Goal: Information Seeking & Learning: Learn about a topic

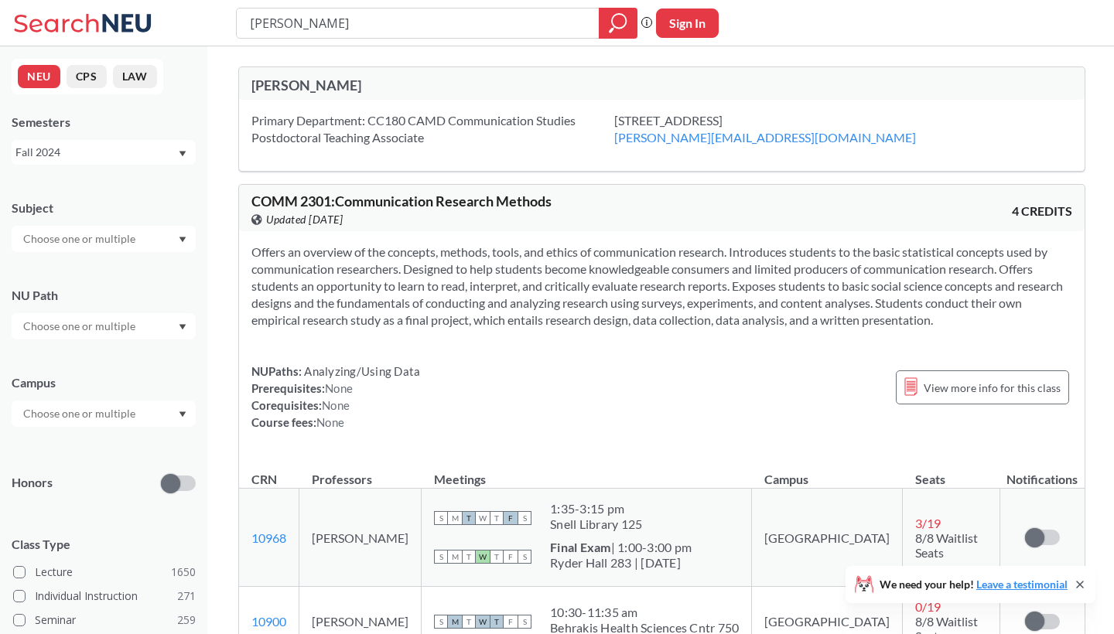
click at [370, 111] on div "Primary Department: CC180 CAMD Communication Studies Postdoctoral Teaching Asso…" at bounding box center [661, 135] width 845 height 71
click at [350, 189] on div "COMM 2301 : Communication Research Methods View this course on Banner. Updated …" at bounding box center [661, 208] width 845 height 46
click at [309, 81] on div "[PERSON_NAME]" at bounding box center [456, 85] width 411 height 17
click at [114, 244] on input "text" at bounding box center [80, 239] width 130 height 19
type input "com"
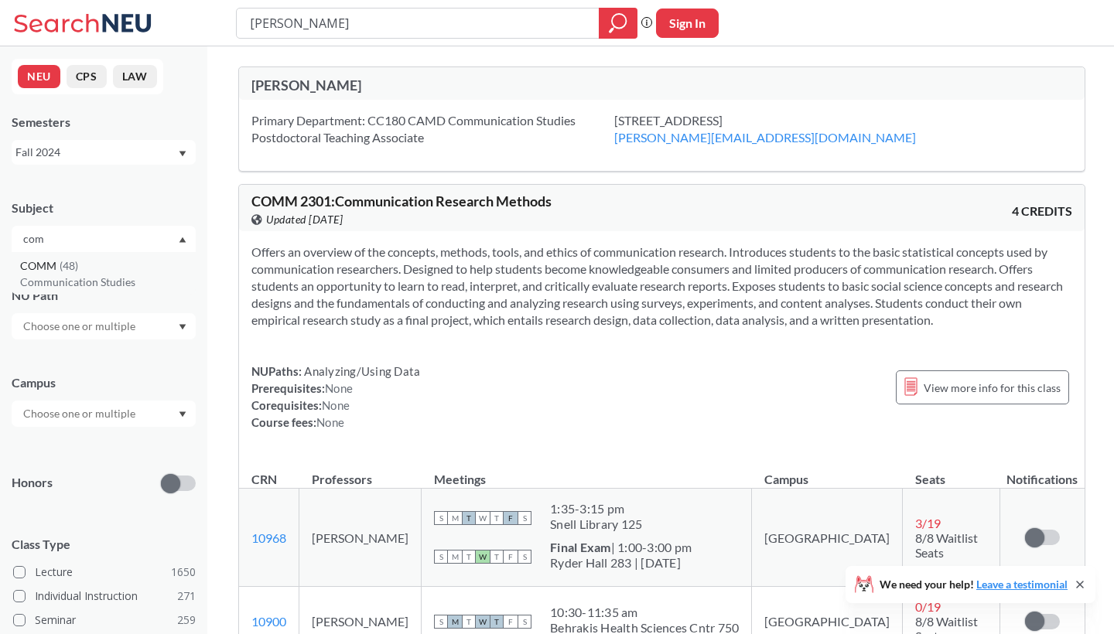
click at [94, 269] on div "COMM ( 48 )" at bounding box center [107, 266] width 175 height 17
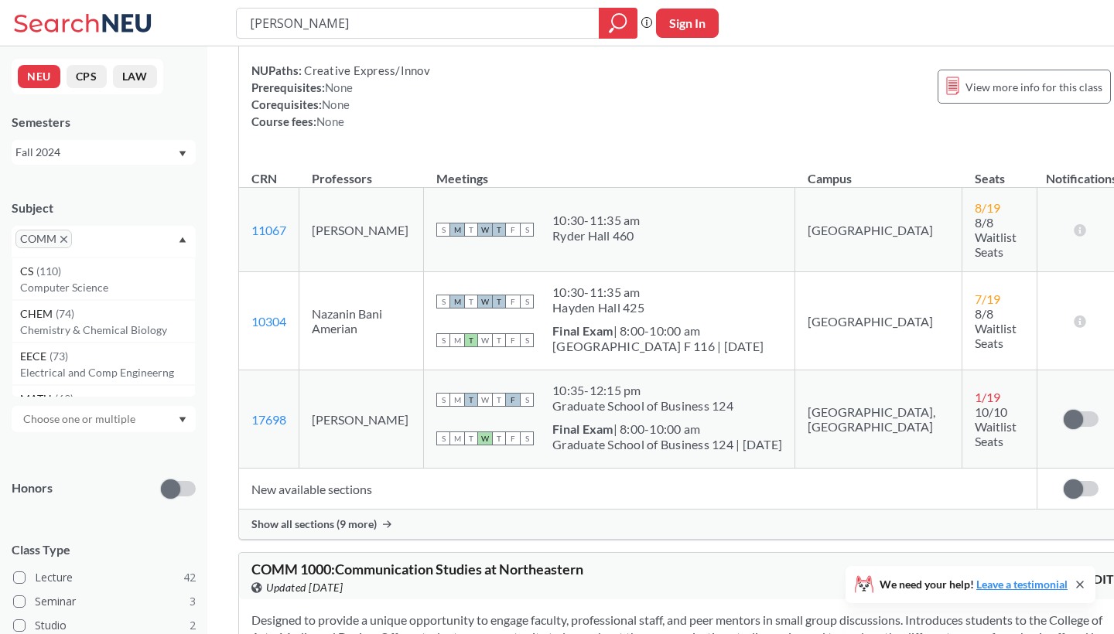
scroll to position [796, 0]
click at [349, 516] on span "Show all sections (9 more)" at bounding box center [313, 523] width 125 height 14
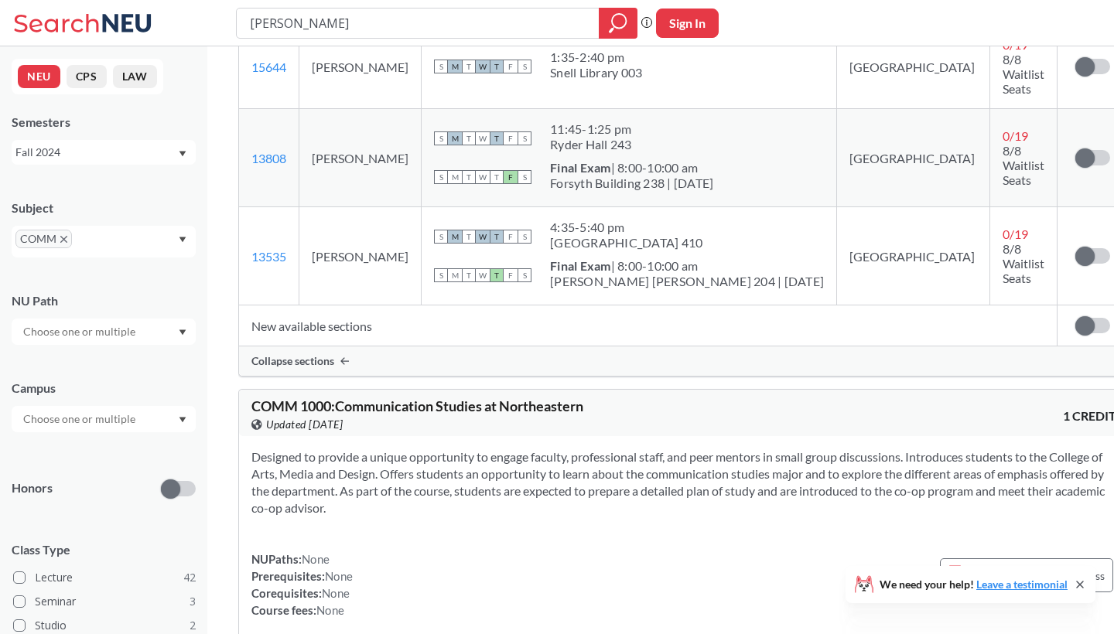
scroll to position [1820, 0]
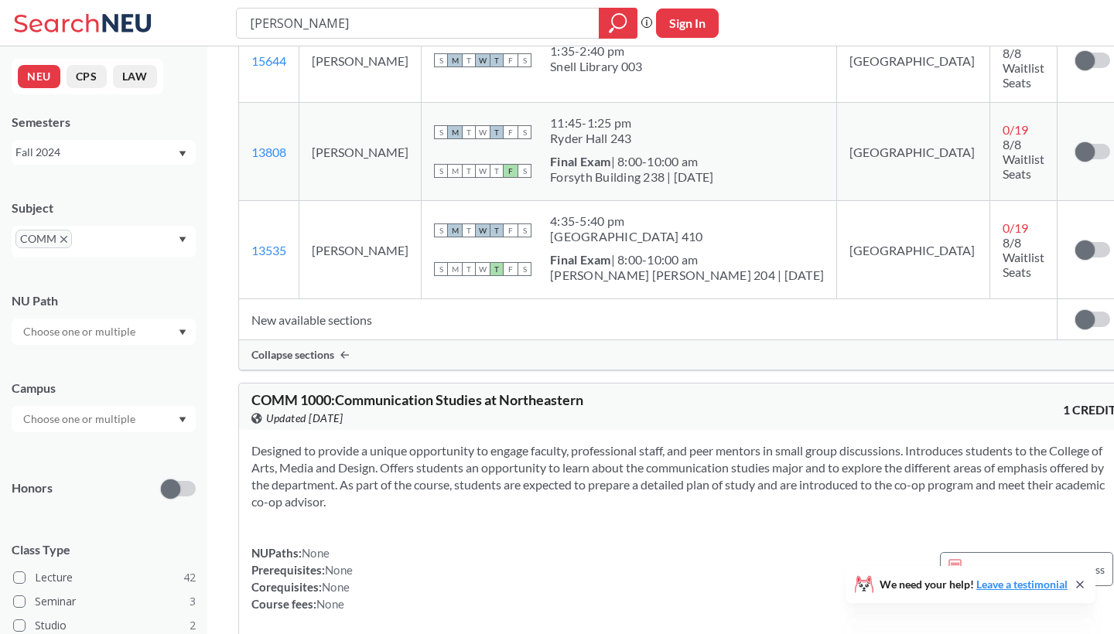
click at [65, 238] on icon "X to remove pill" at bounding box center [63, 239] width 7 height 7
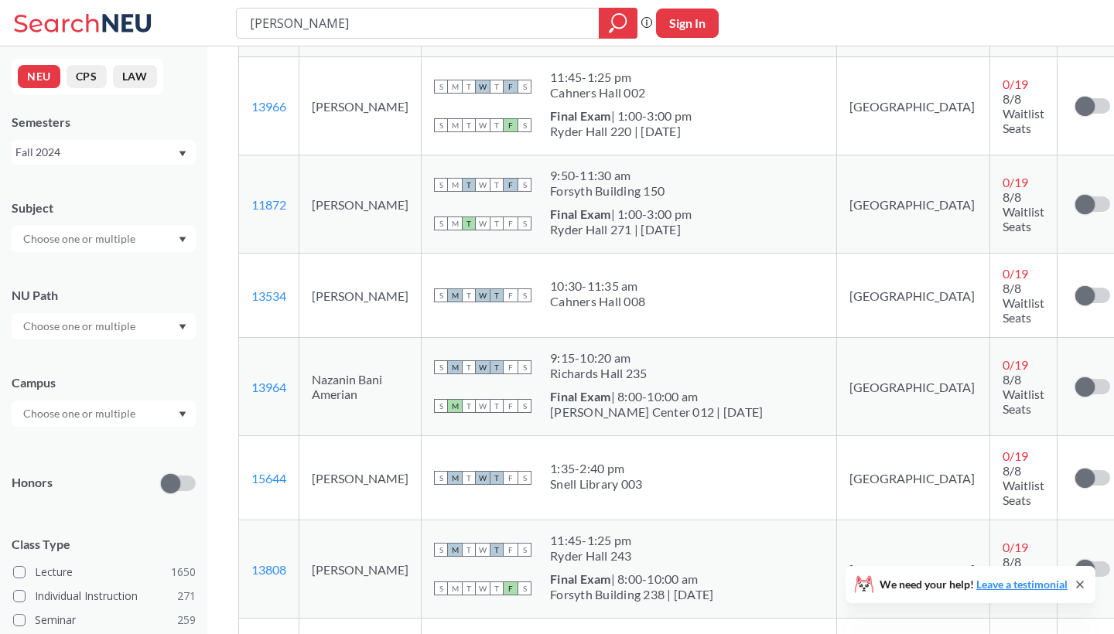
click at [101, 235] on input "text" at bounding box center [80, 239] width 130 height 19
type input "tht"
click at [73, 275] on p "Theatre" at bounding box center [107, 282] width 175 height 15
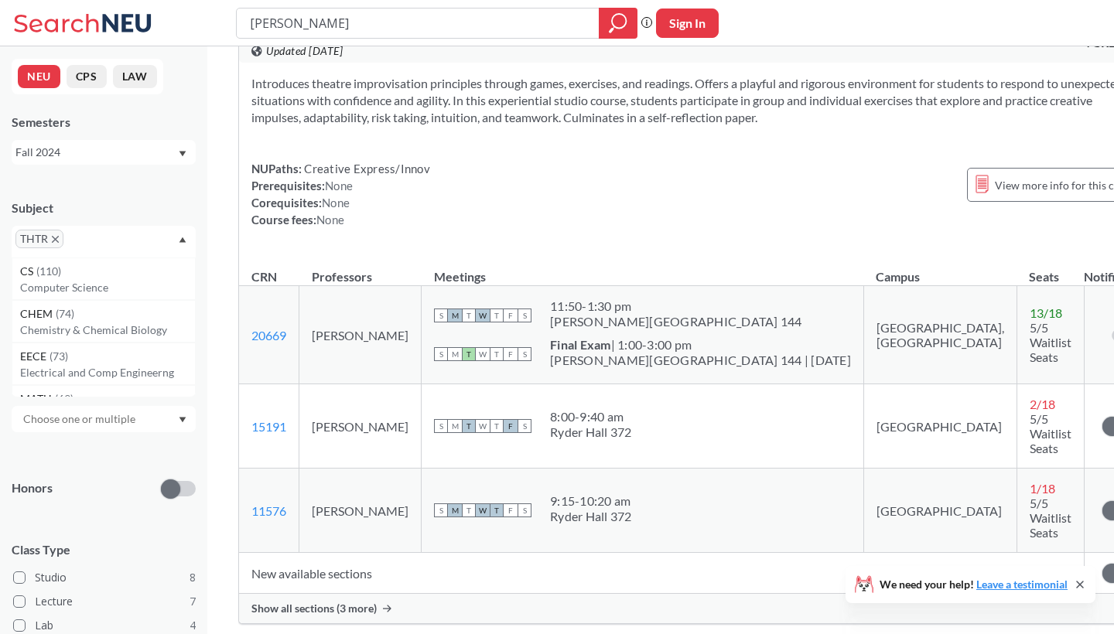
scroll to position [1525, 0]
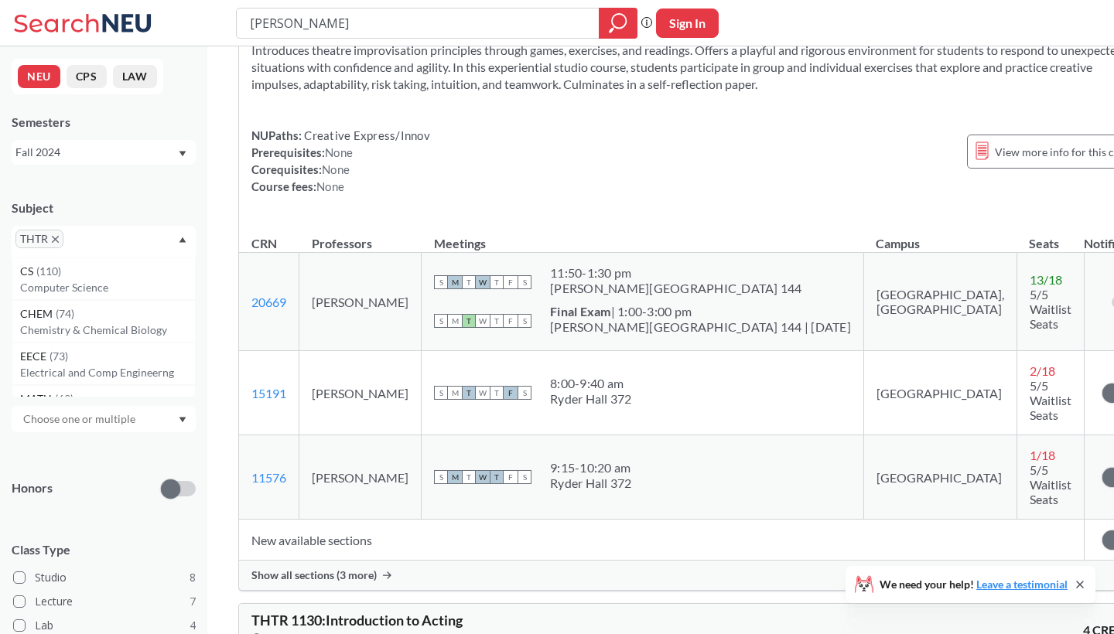
click at [346, 569] on span "Show all sections (3 more)" at bounding box center [313, 576] width 125 height 14
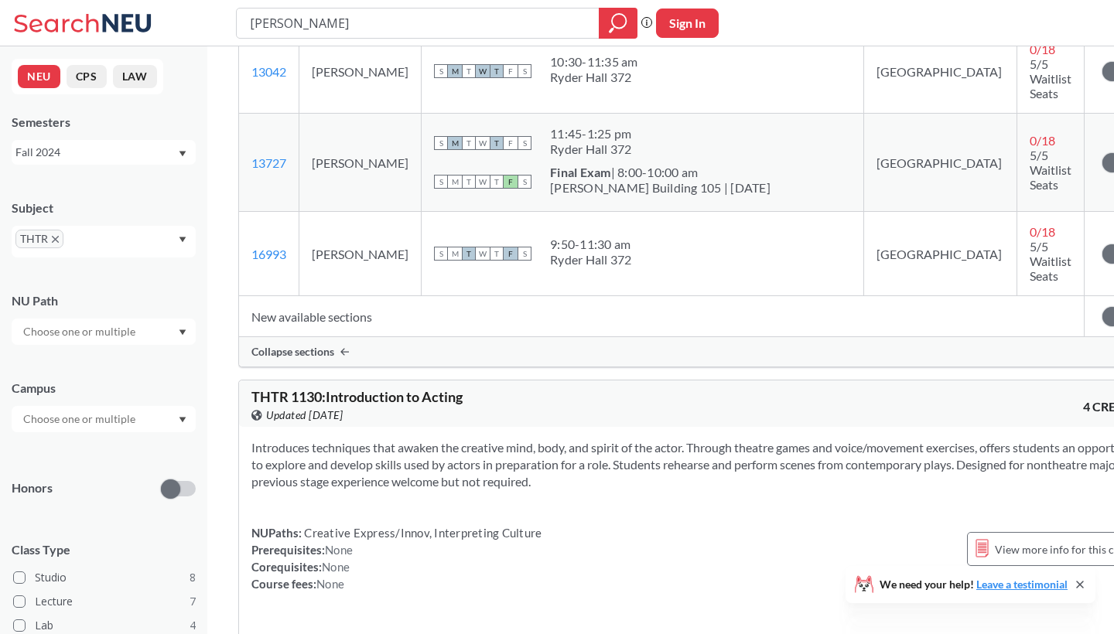
scroll to position [1830, 0]
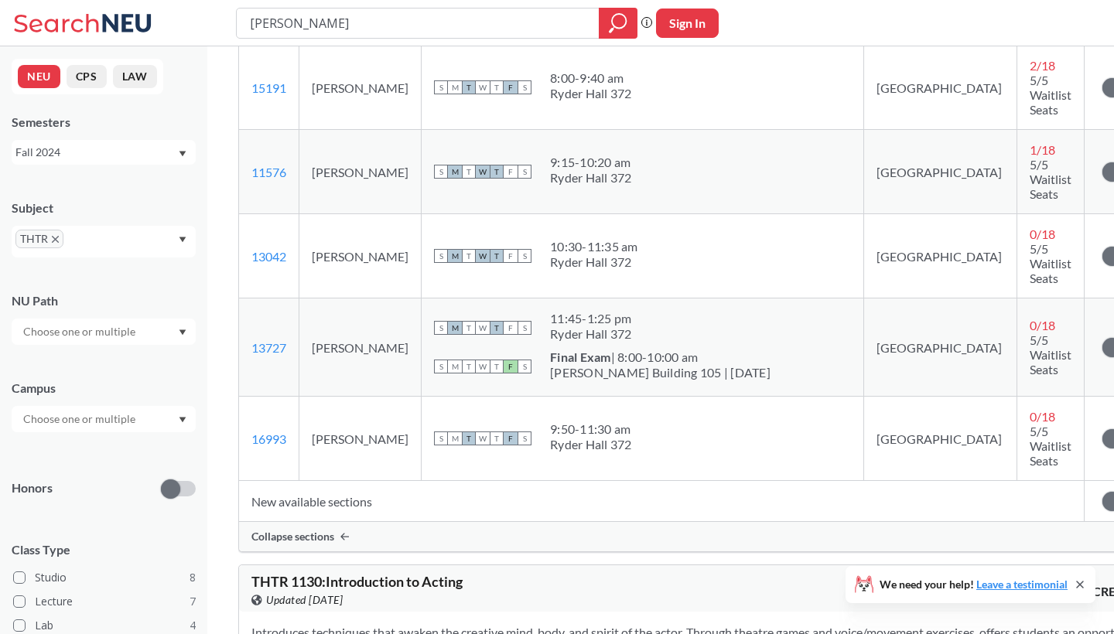
click at [56, 237] on icon "X to remove pill" at bounding box center [55, 239] width 7 height 7
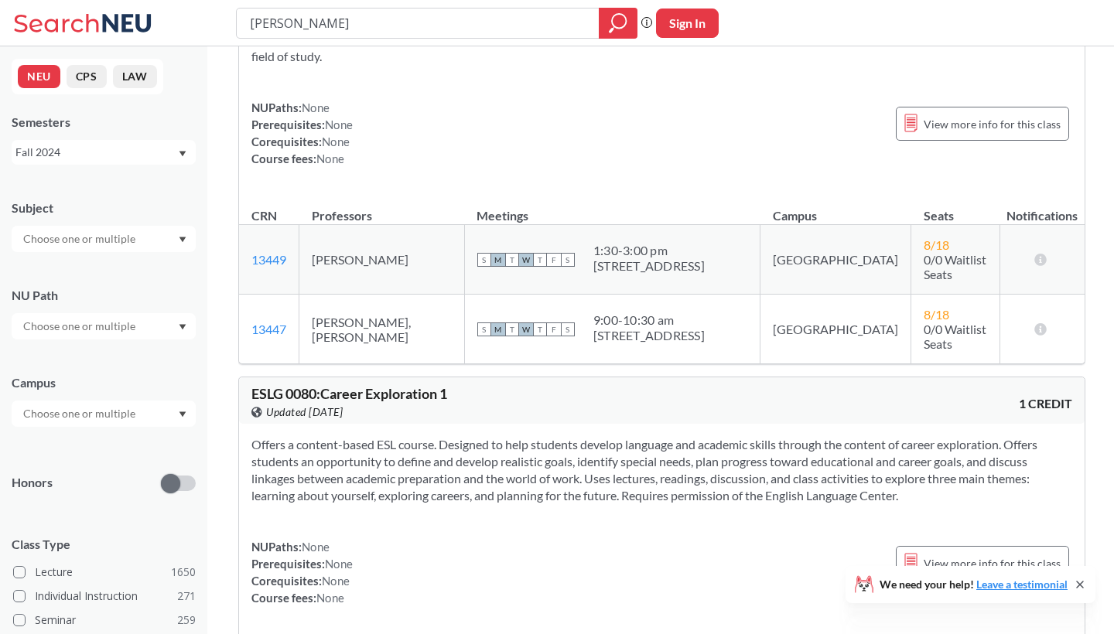
click at [73, 238] on input "text" at bounding box center [80, 239] width 130 height 19
type input "musc"
click at [63, 279] on p "Music" at bounding box center [107, 282] width 175 height 15
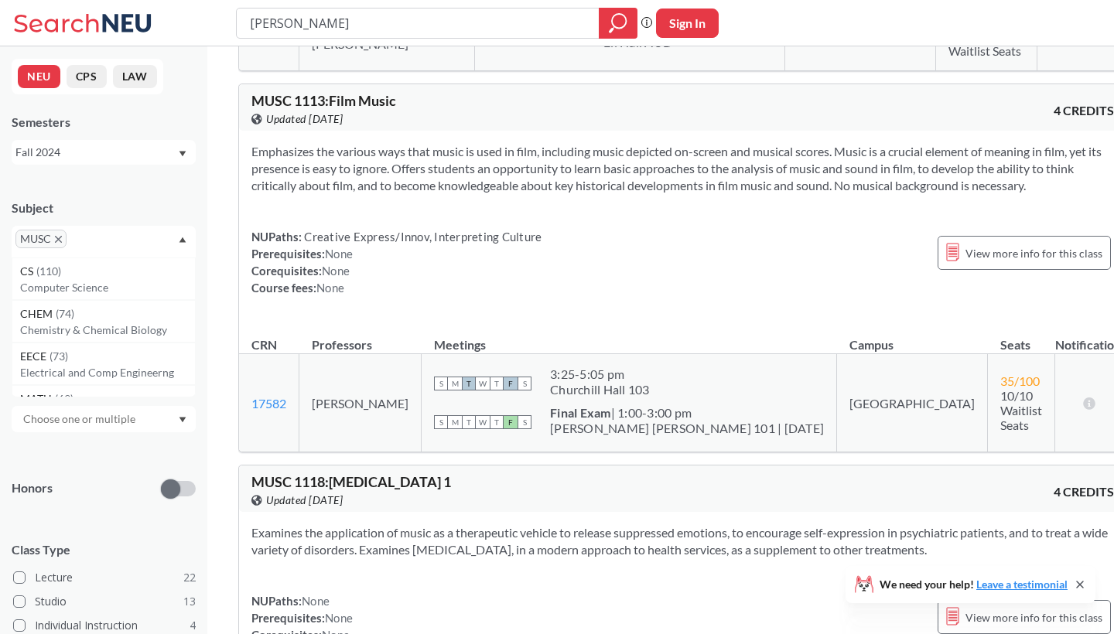
scroll to position [1586, 0]
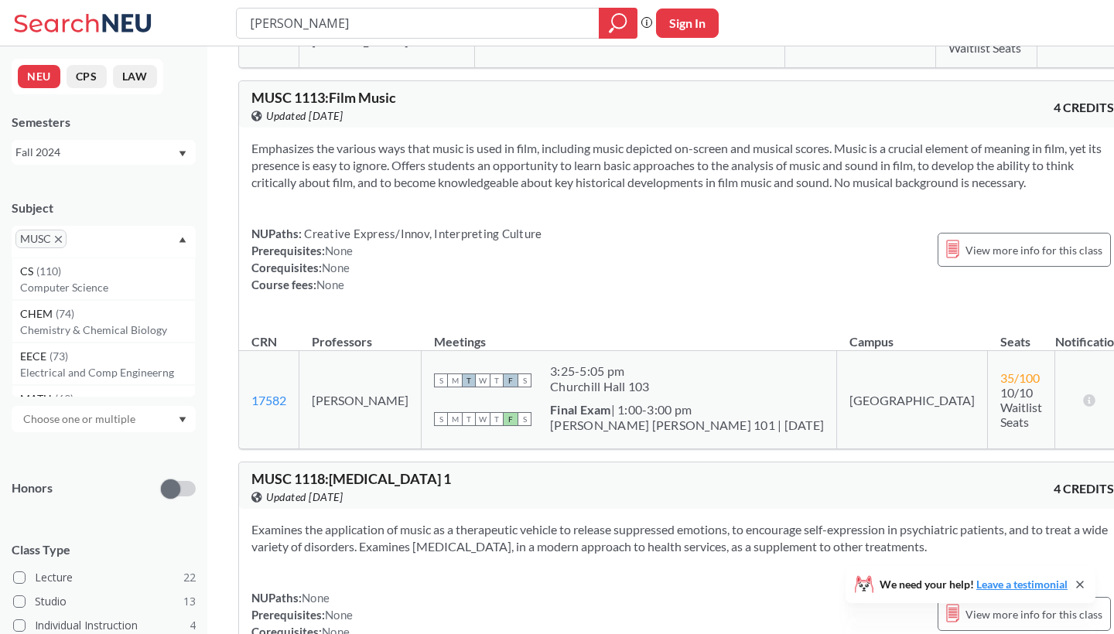
click at [59, 241] on icon "X to remove pill" at bounding box center [58, 239] width 7 height 7
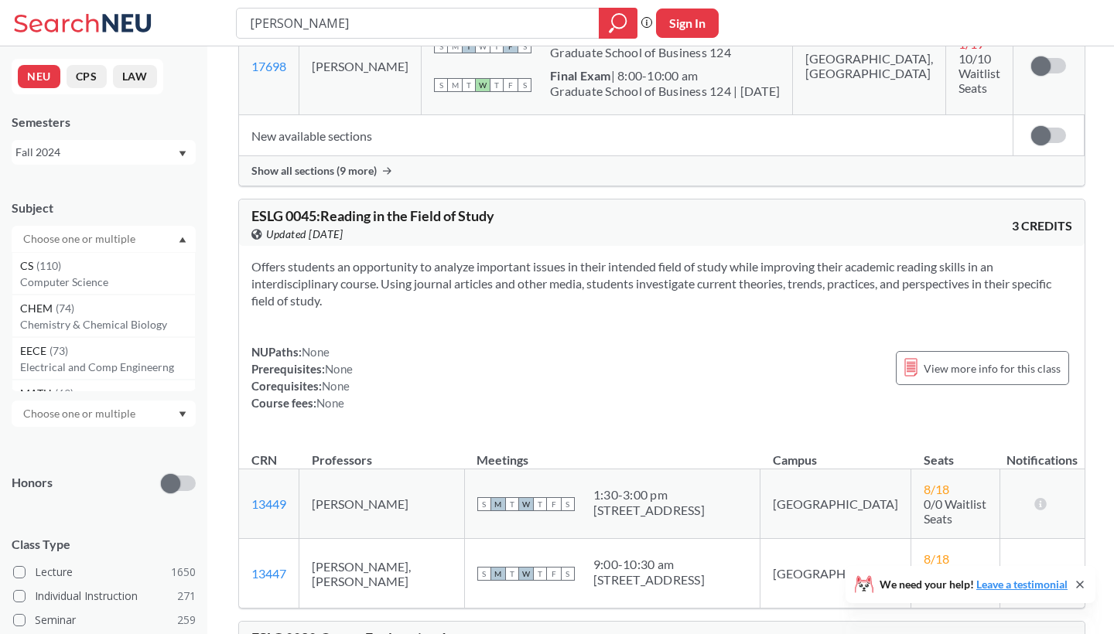
click at [80, 243] on input "text" at bounding box center [80, 239] width 130 height 19
type input "th"
click at [60, 348] on span "( 19 )" at bounding box center [60, 350] width 19 height 13
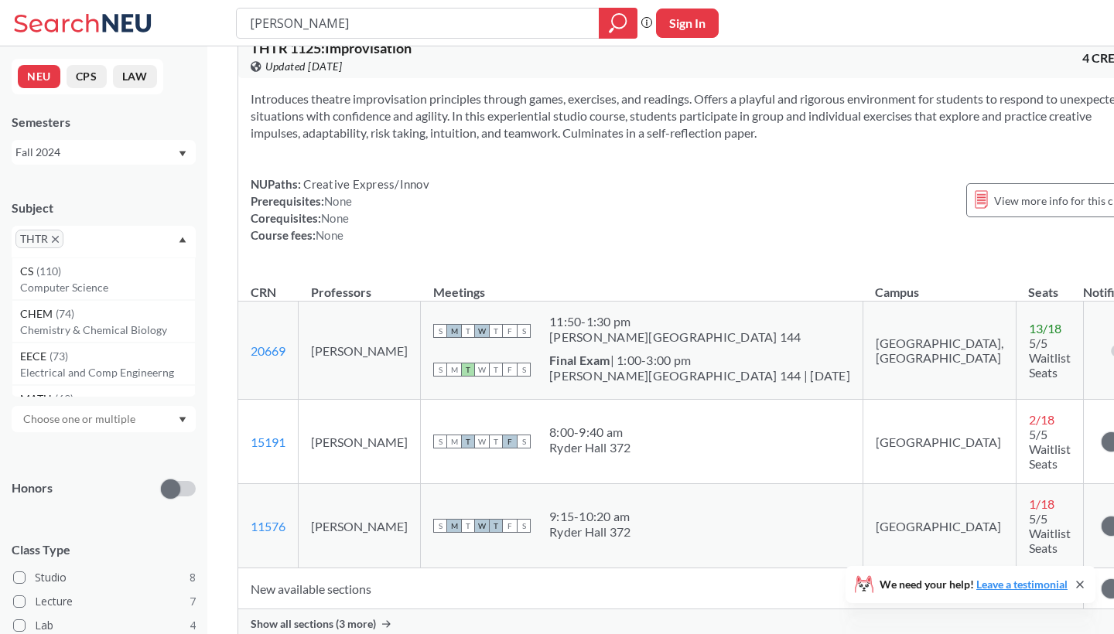
scroll to position [1476, 0]
click at [352, 617] on span "Show all sections (3 more)" at bounding box center [313, 624] width 125 height 14
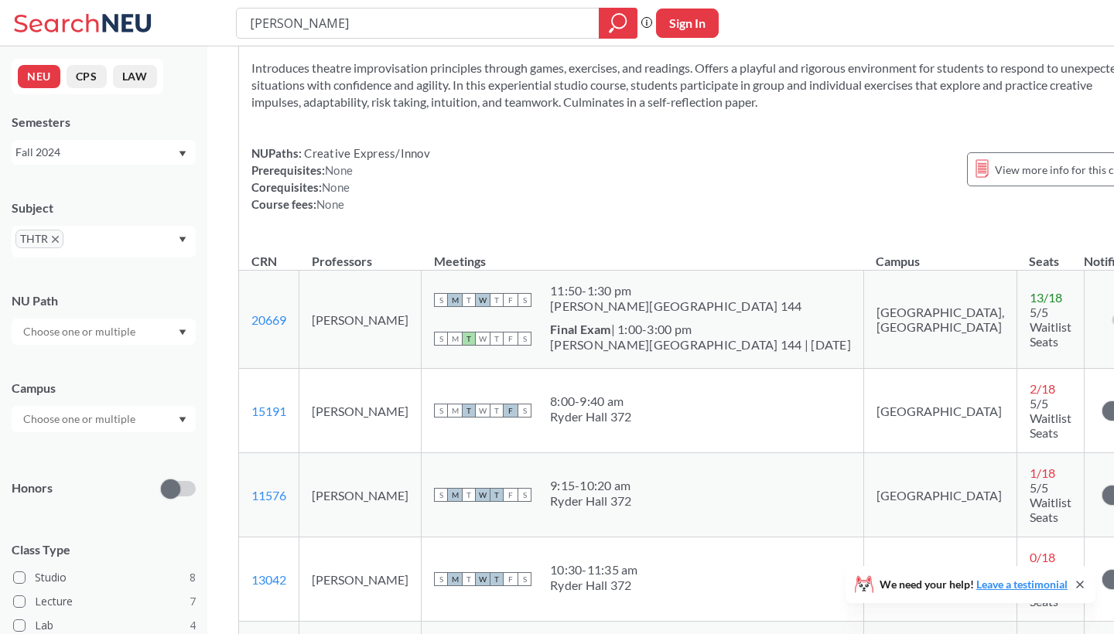
scroll to position [1626, 0]
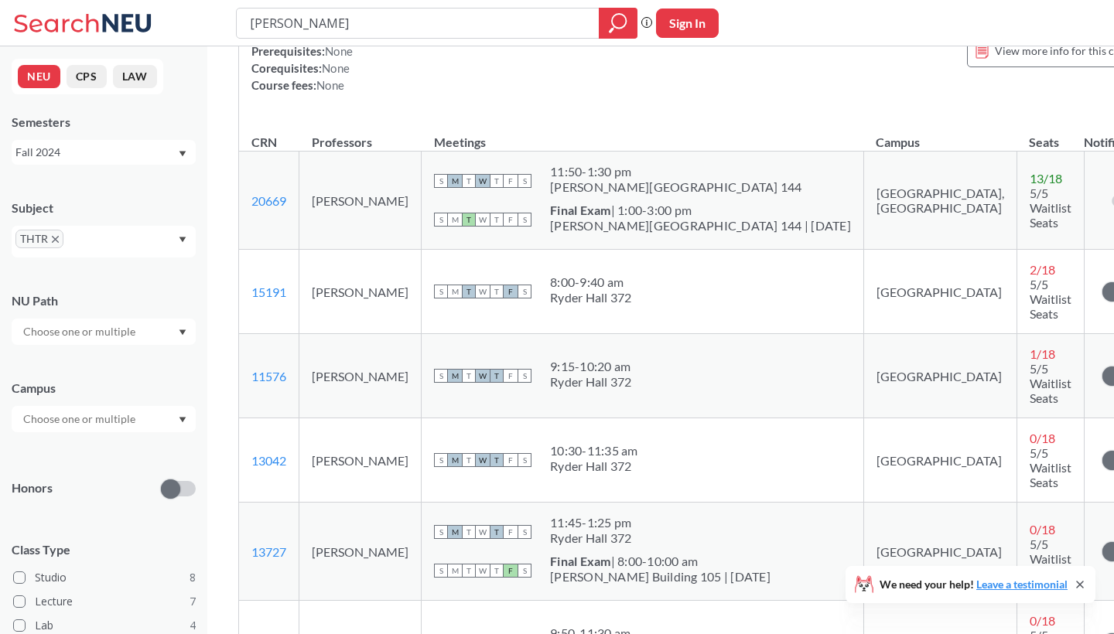
click at [118, 241] on div "THTR" at bounding box center [104, 242] width 184 height 32
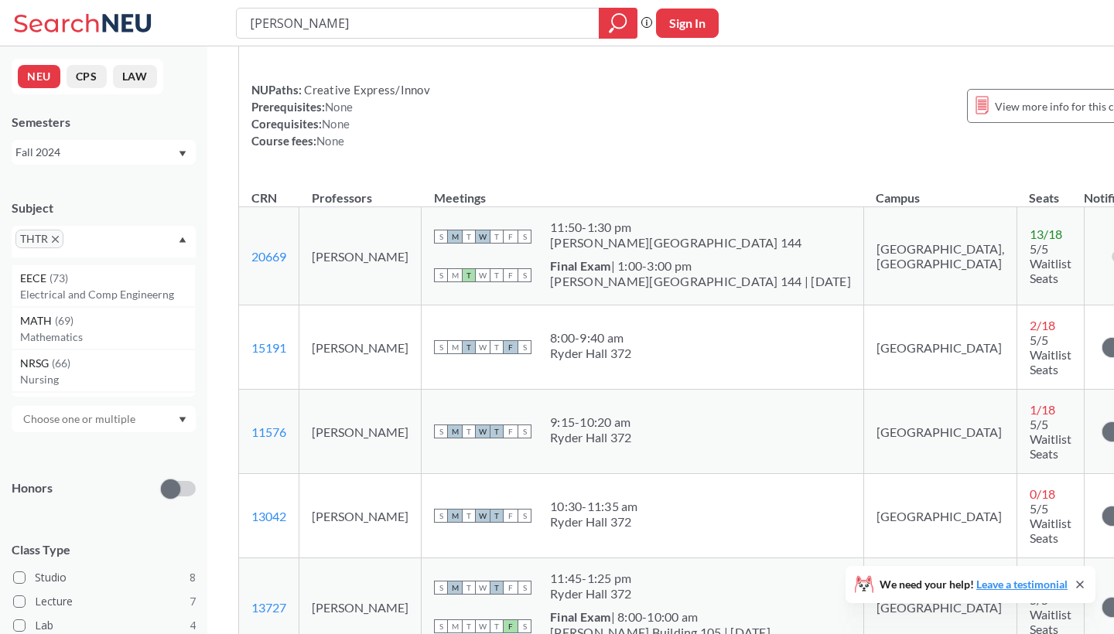
scroll to position [80, 0]
click at [53, 240] on icon "X to remove pill" at bounding box center [55, 239] width 7 height 7
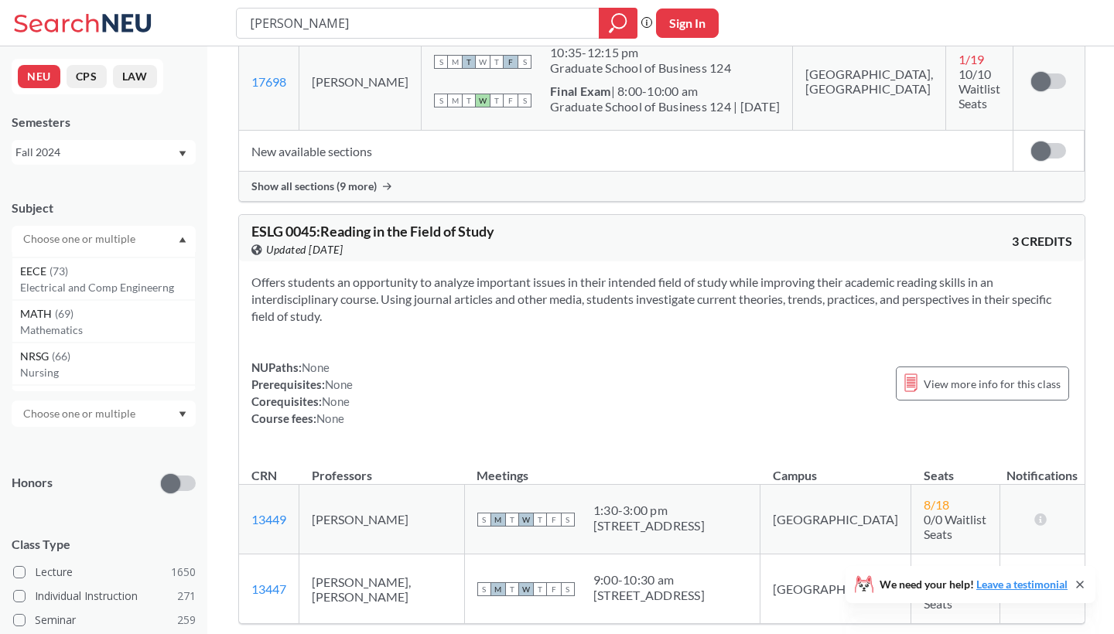
click at [53, 240] on input "text" at bounding box center [80, 239] width 130 height 19
type input "comm"
click at [49, 275] on p "Communication Studies" at bounding box center [107, 282] width 175 height 15
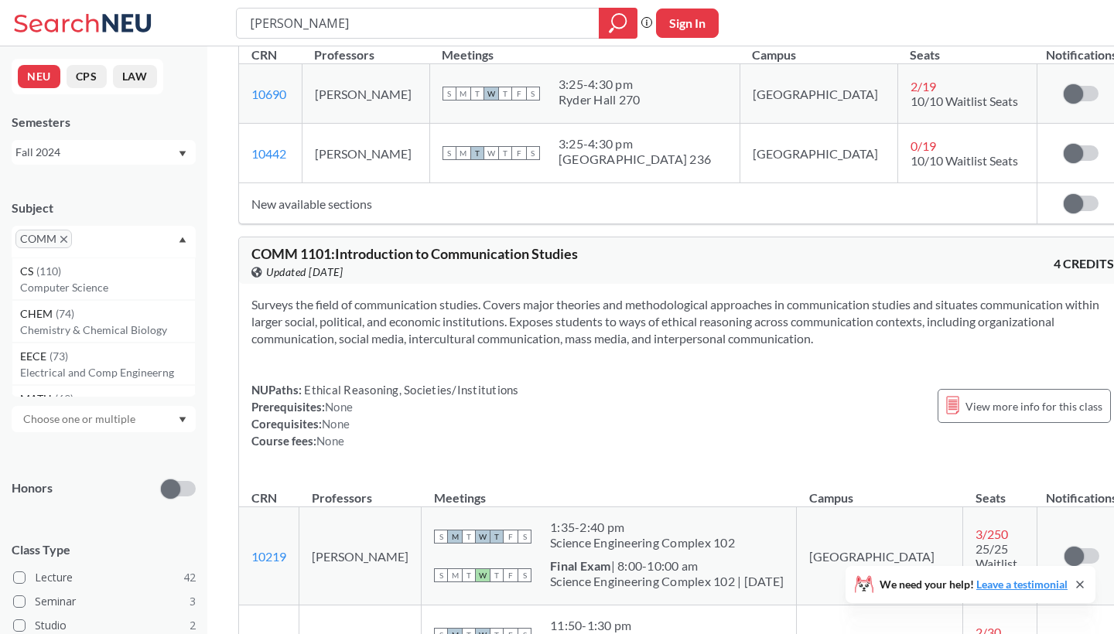
click at [352, 343] on div "Surveys the field of communication studies. Covers major theories and methodolo…" at bounding box center [682, 379] width 887 height 190
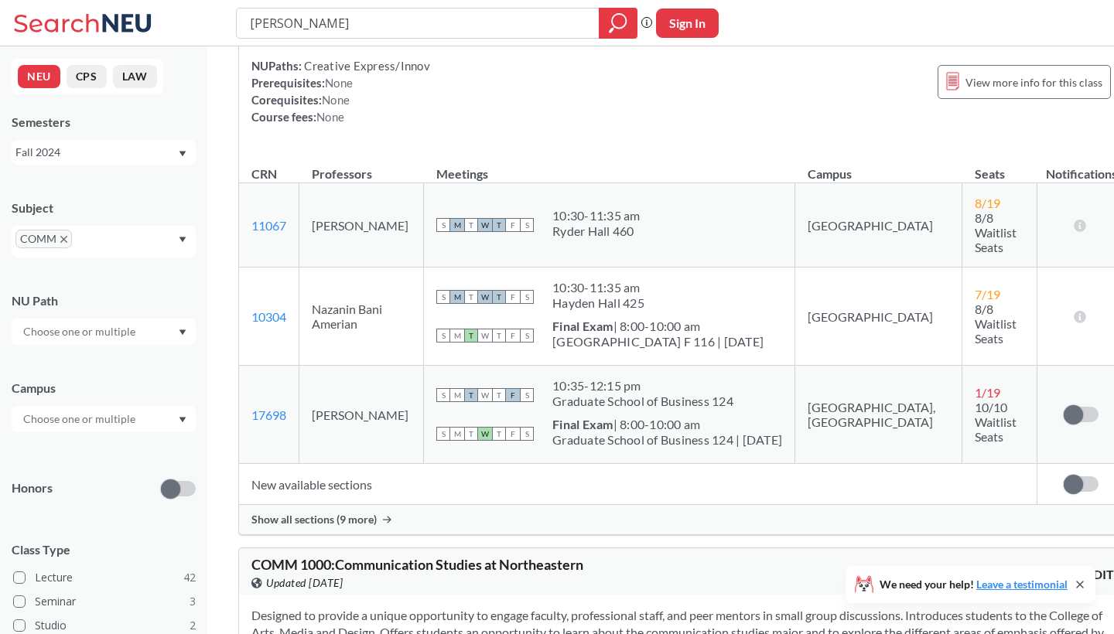
scroll to position [802, 0]
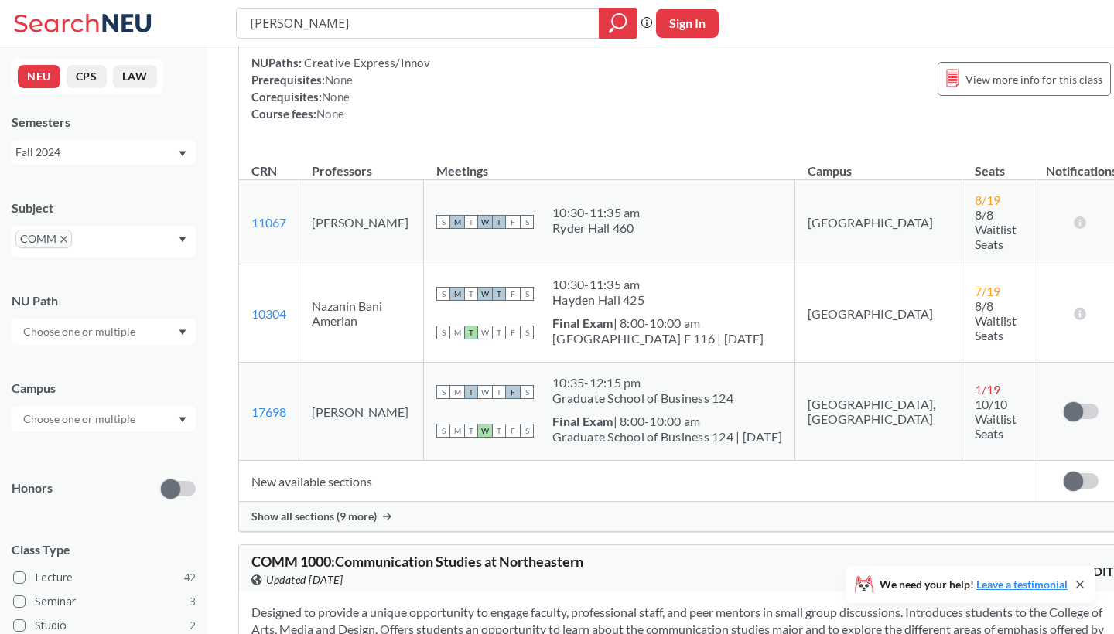
click at [321, 510] on span "Show all sections (9 more)" at bounding box center [313, 517] width 125 height 14
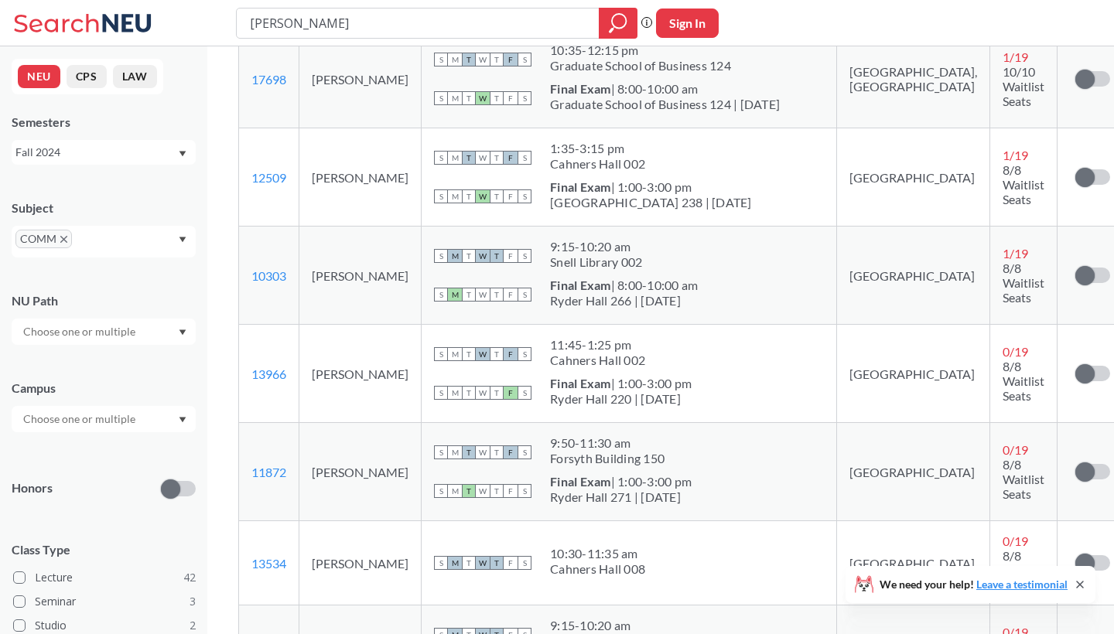
scroll to position [941, 0]
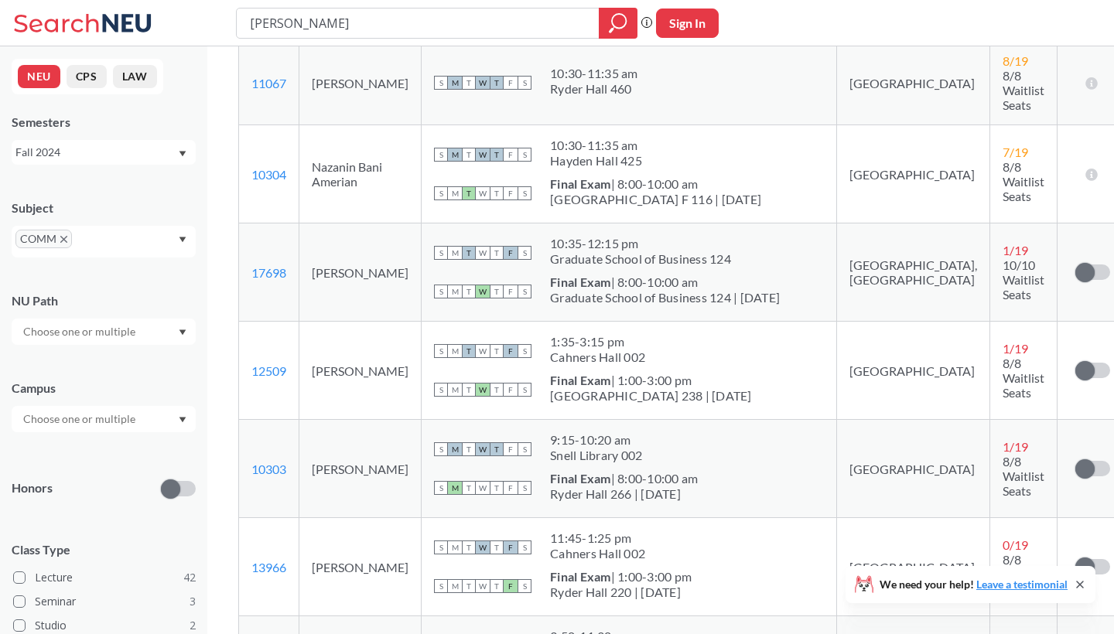
click at [70, 148] on div "Fall 2024" at bounding box center [96, 152] width 162 height 17
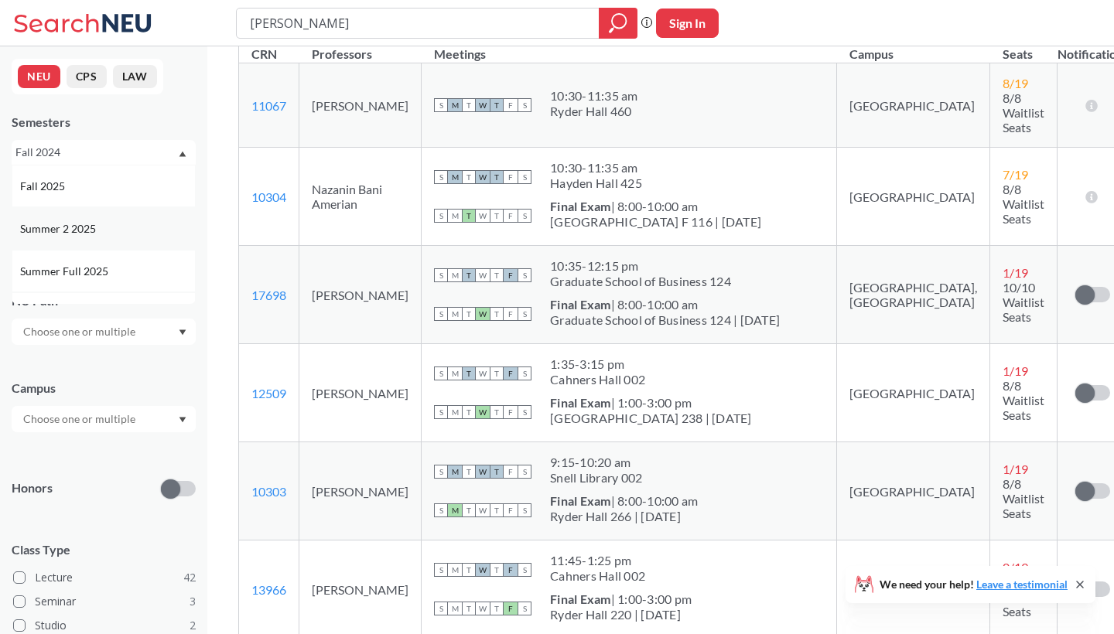
scroll to position [913, 0]
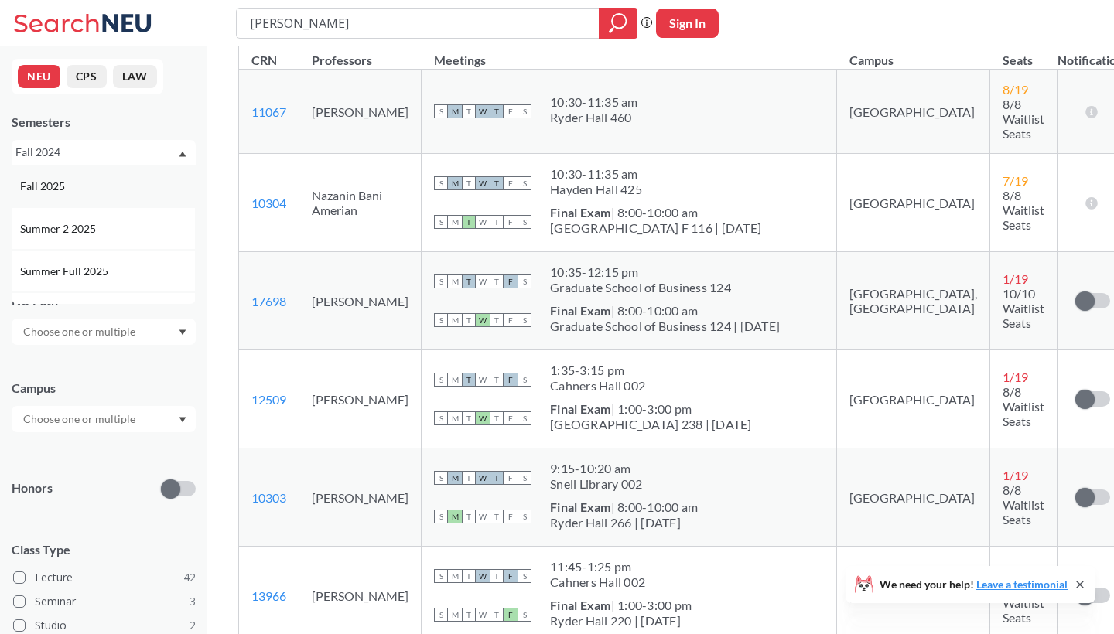
click at [86, 187] on div "Fall 2025" at bounding box center [107, 186] width 175 height 17
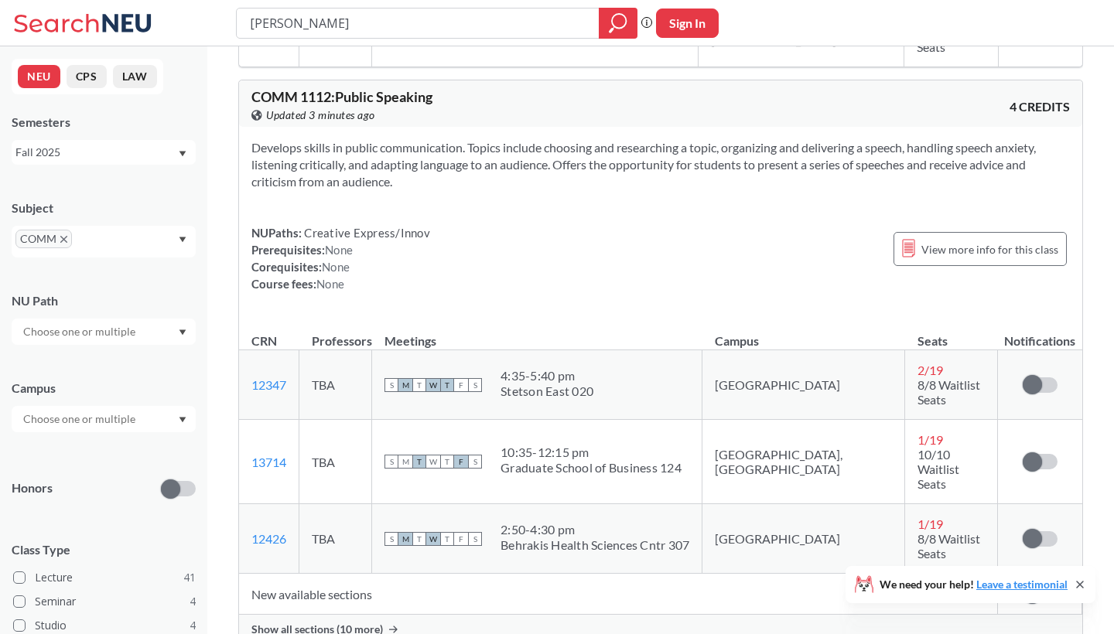
scroll to position [938, 0]
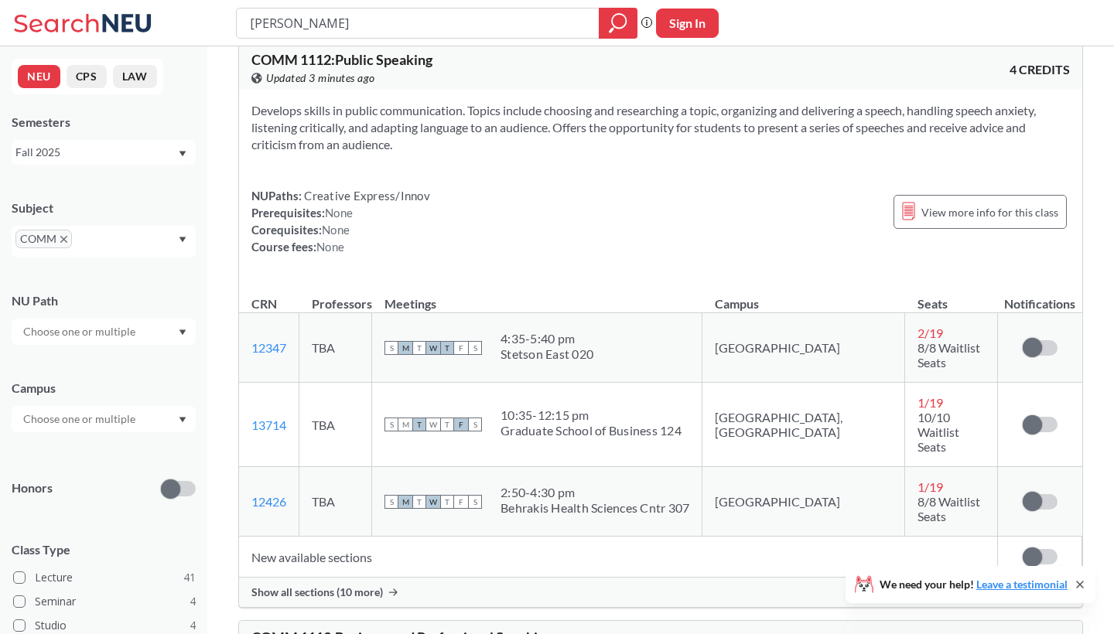
click at [346, 586] on span "Show all sections (10 more)" at bounding box center [316, 593] width 131 height 14
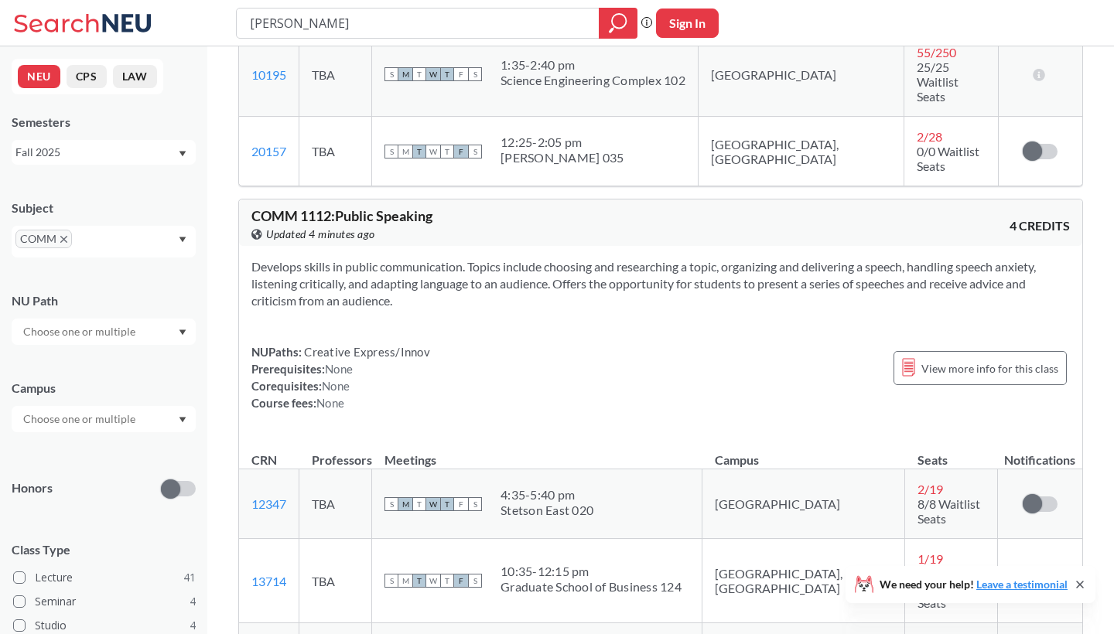
scroll to position [781, 0]
click at [97, 159] on div "Fall 2025" at bounding box center [96, 152] width 162 height 17
click at [84, 244] on div "Spring 2025" at bounding box center [107, 236] width 175 height 17
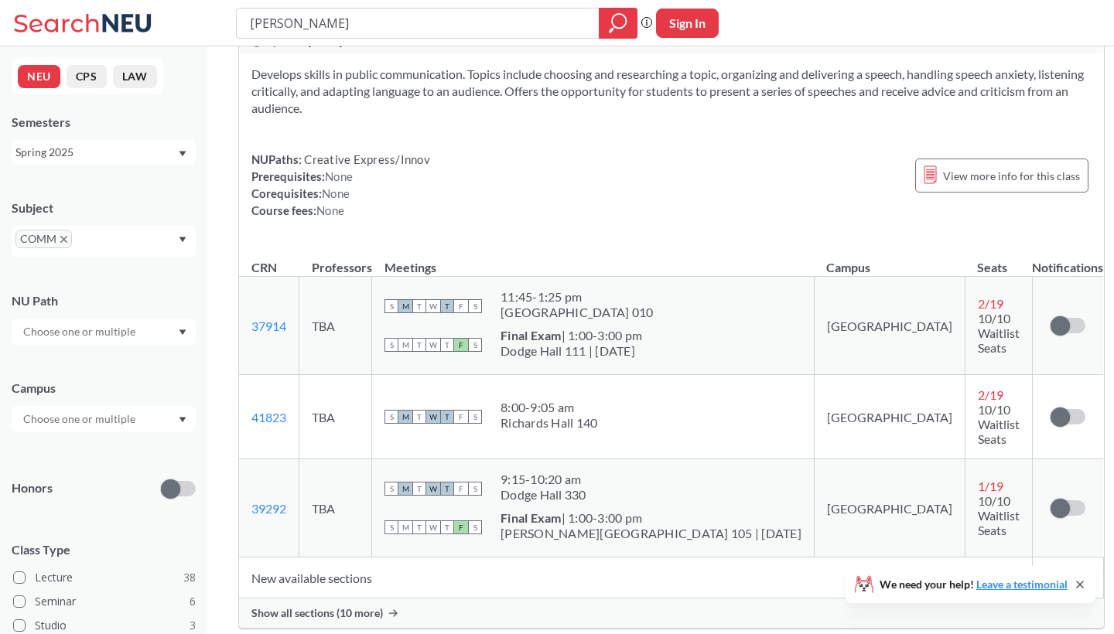
scroll to position [1036, 0]
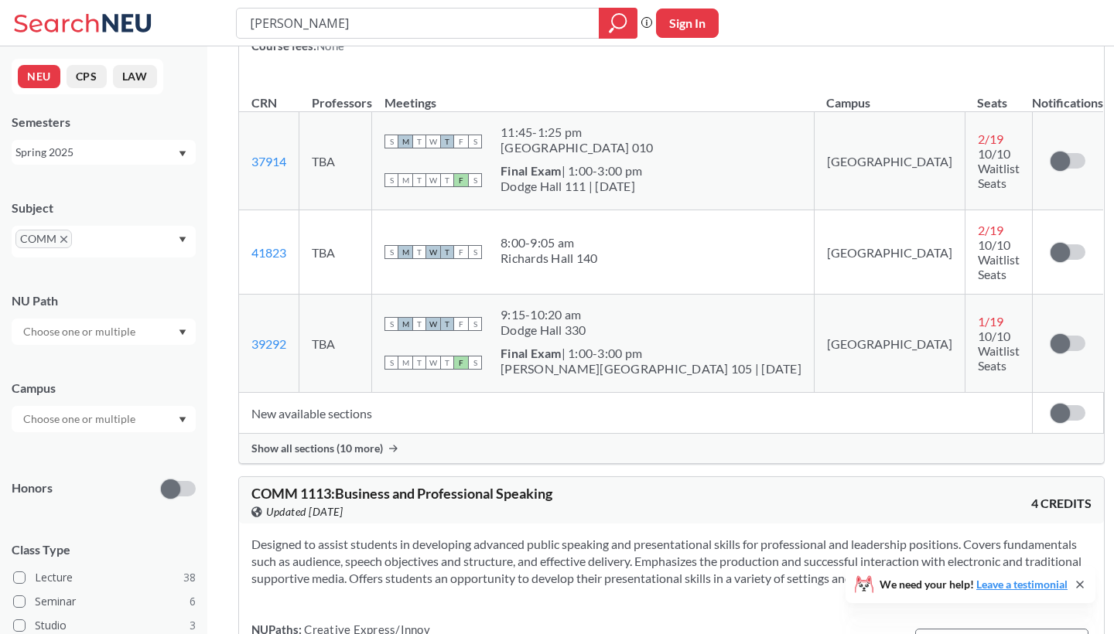
click at [319, 442] on span "Show all sections (10 more)" at bounding box center [316, 449] width 131 height 14
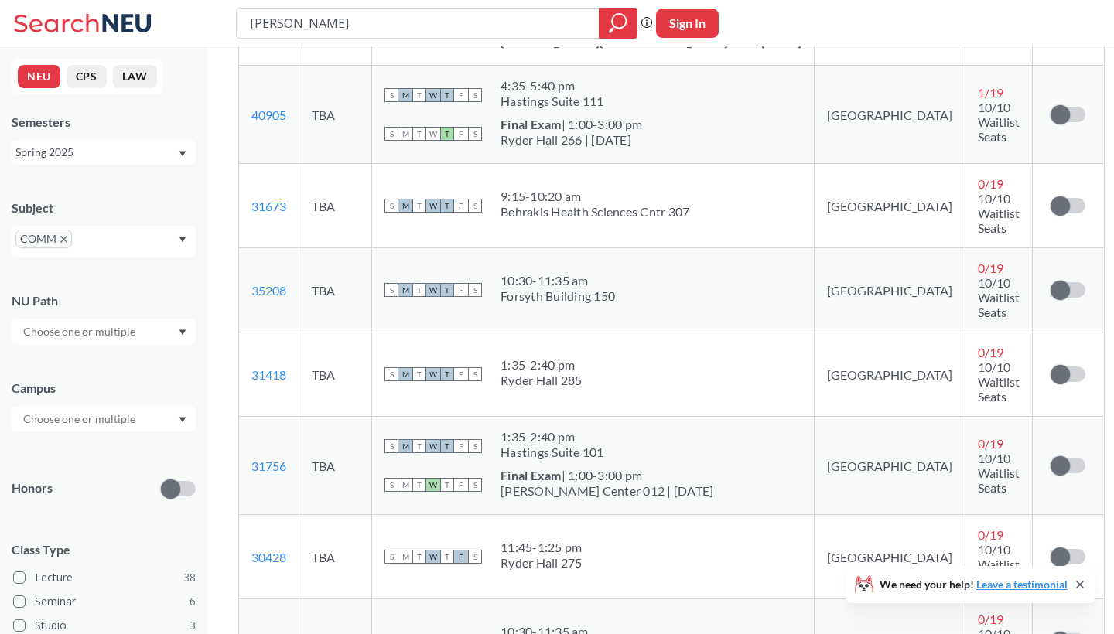
scroll to position [1527, 0]
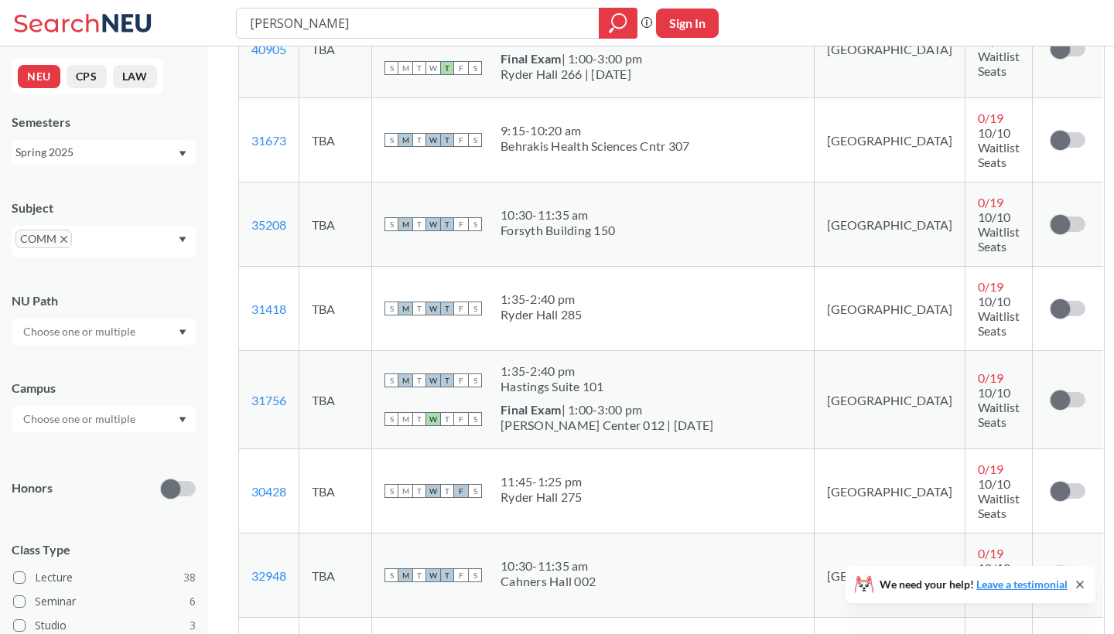
click at [65, 159] on div "Spring 2025" at bounding box center [96, 152] width 162 height 17
click at [64, 247] on span "Fall 2023" at bounding box center [44, 239] width 48 height 17
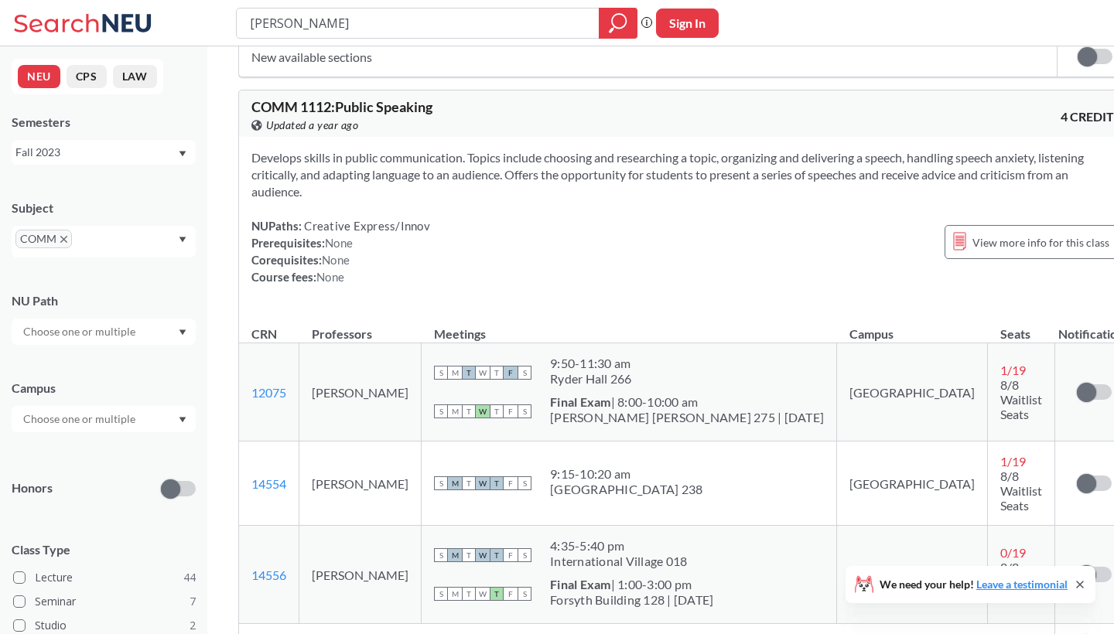
scroll to position [1014, 0]
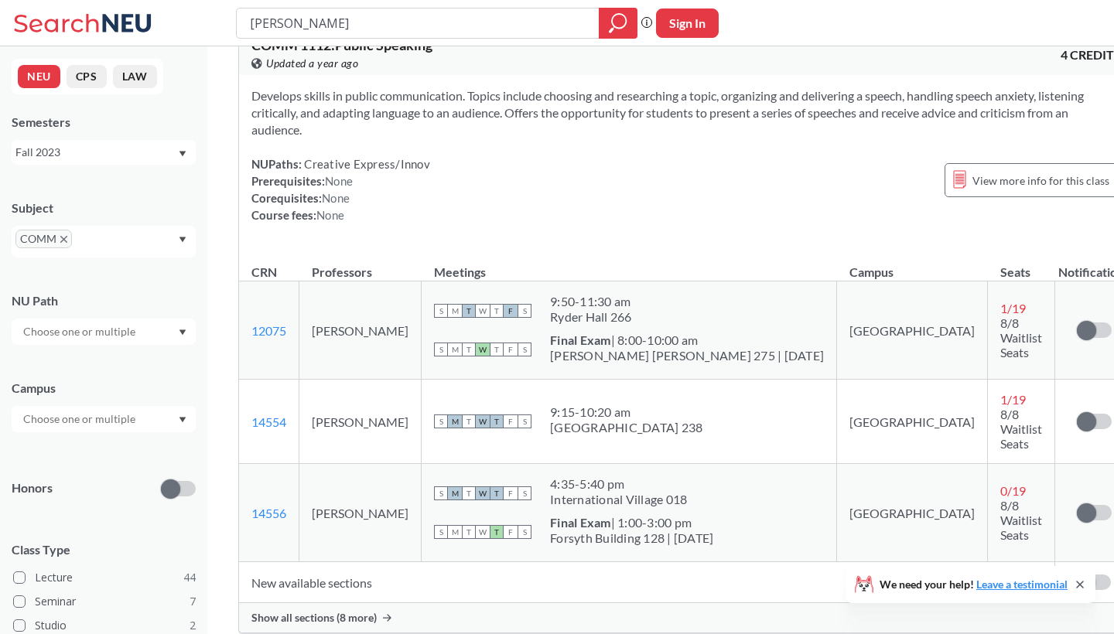
click at [353, 611] on span "Show all sections (8 more)" at bounding box center [313, 618] width 125 height 14
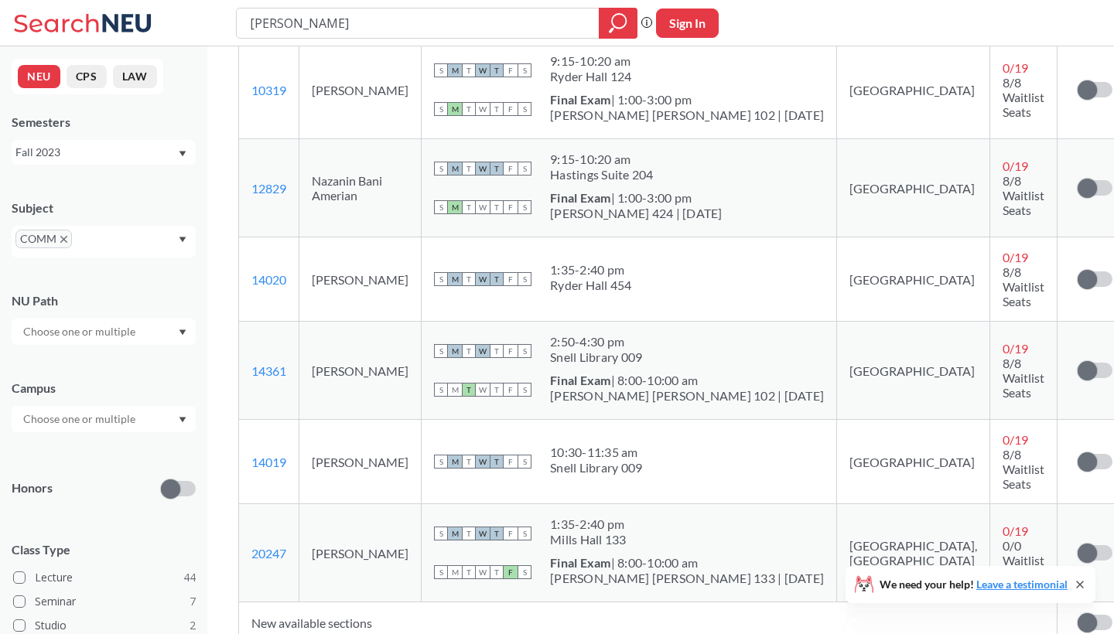
scroll to position [1789, 0]
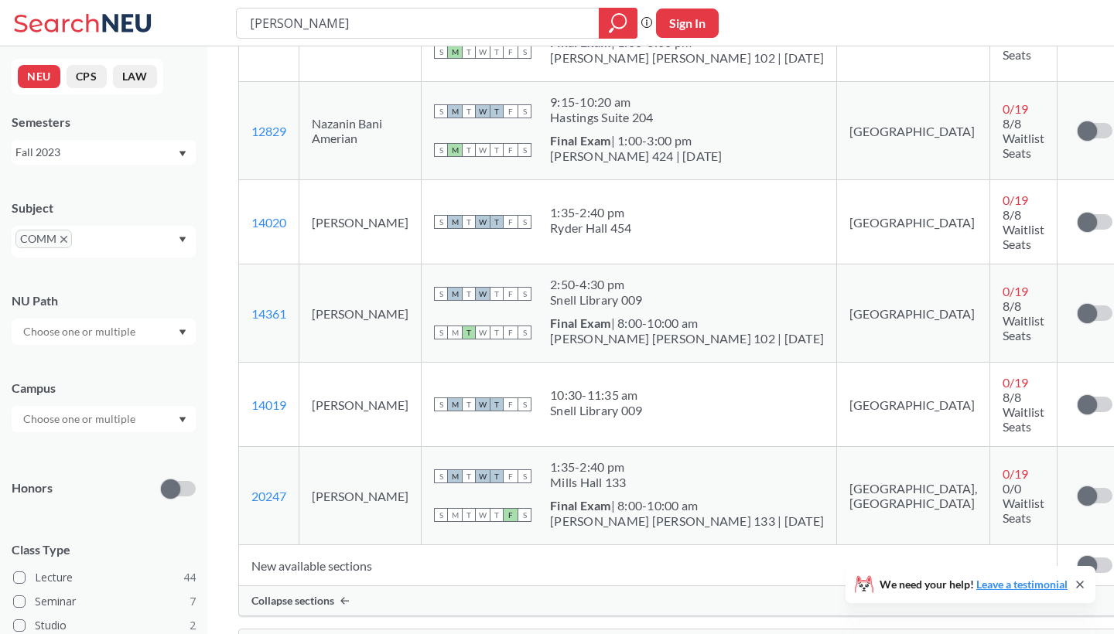
click at [41, 162] on div "Fall 2023" at bounding box center [104, 152] width 184 height 25
click at [56, 257] on span "Spring 2024" at bounding box center [50, 260] width 61 height 17
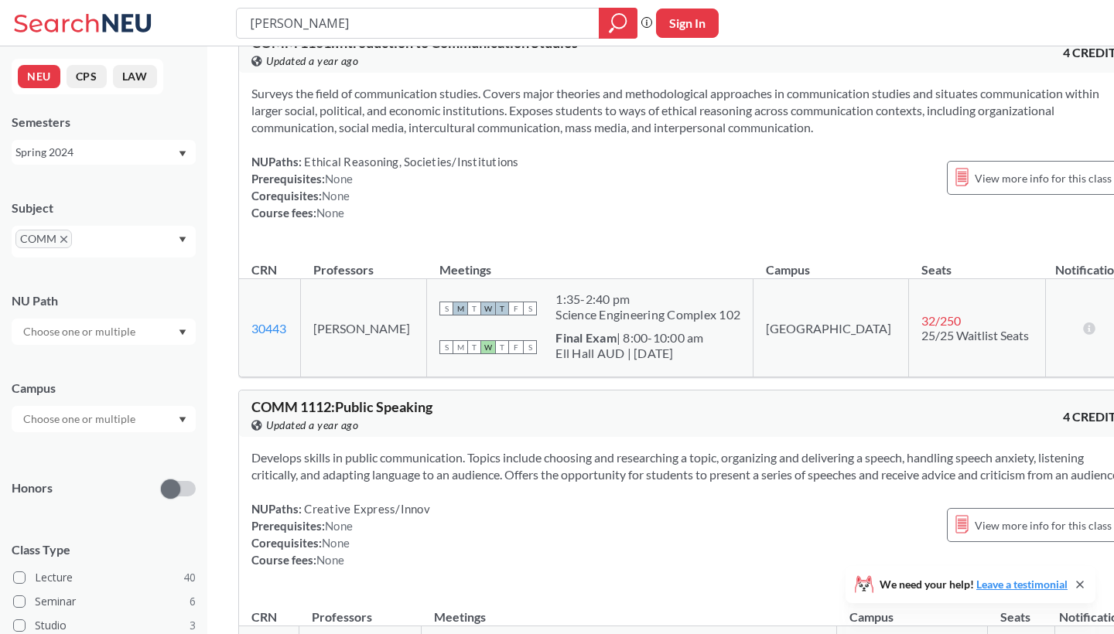
scroll to position [938, 0]
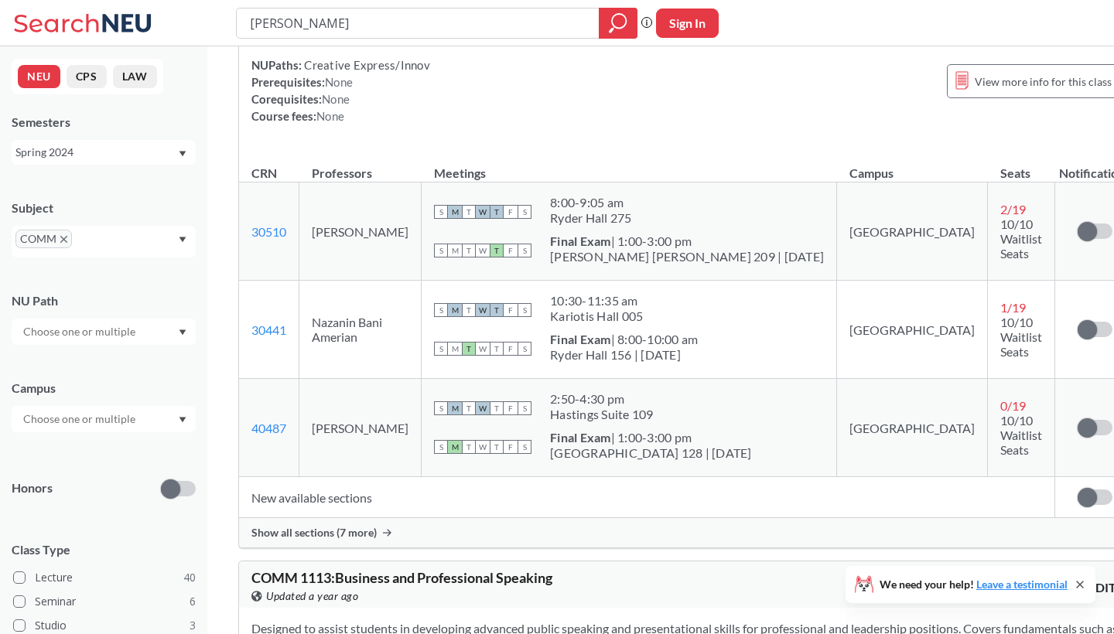
click at [324, 540] on span "Show all sections (7 more)" at bounding box center [313, 533] width 125 height 14
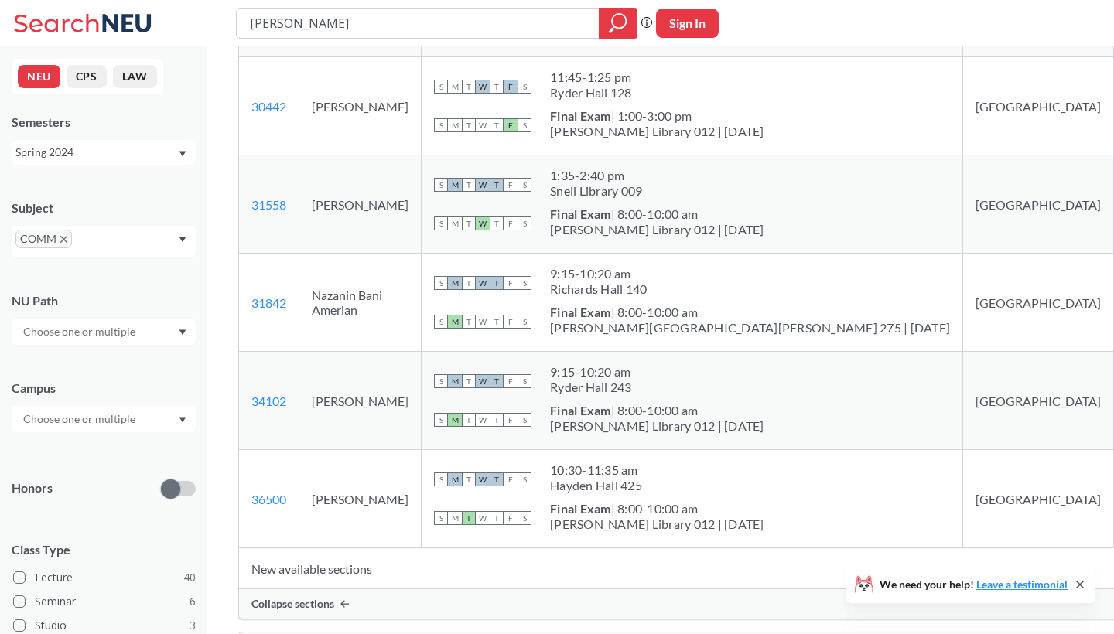
scroll to position [1580, 0]
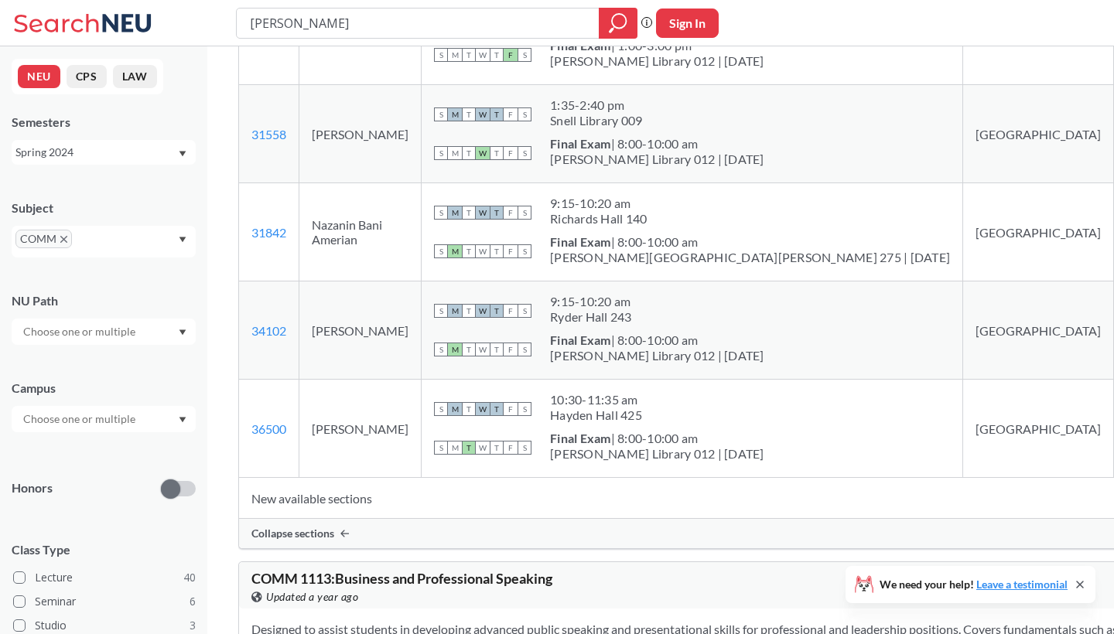
click at [60, 237] on icon "X to remove pill" at bounding box center [63, 239] width 7 height 7
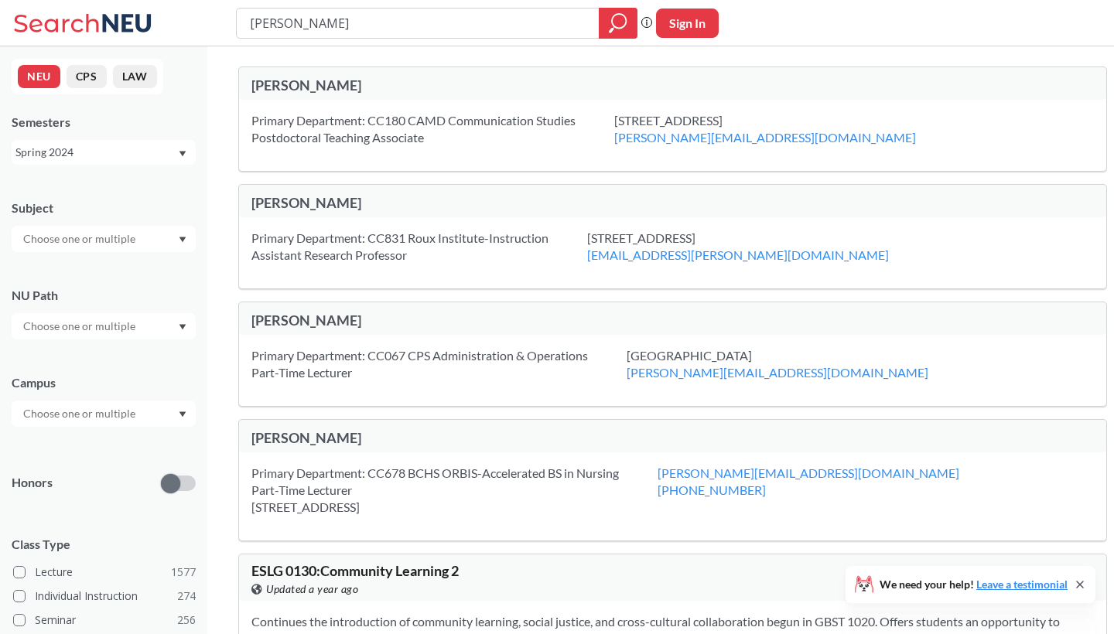
click at [360, 88] on div "[PERSON_NAME]" at bounding box center [462, 85] width 422 height 17
click at [279, 82] on div "[PERSON_NAME]" at bounding box center [462, 85] width 422 height 17
click at [82, 245] on input "text" at bounding box center [80, 239] width 130 height 19
type input "thtr"
click at [97, 265] on div "THTR ( 24 )" at bounding box center [107, 266] width 175 height 17
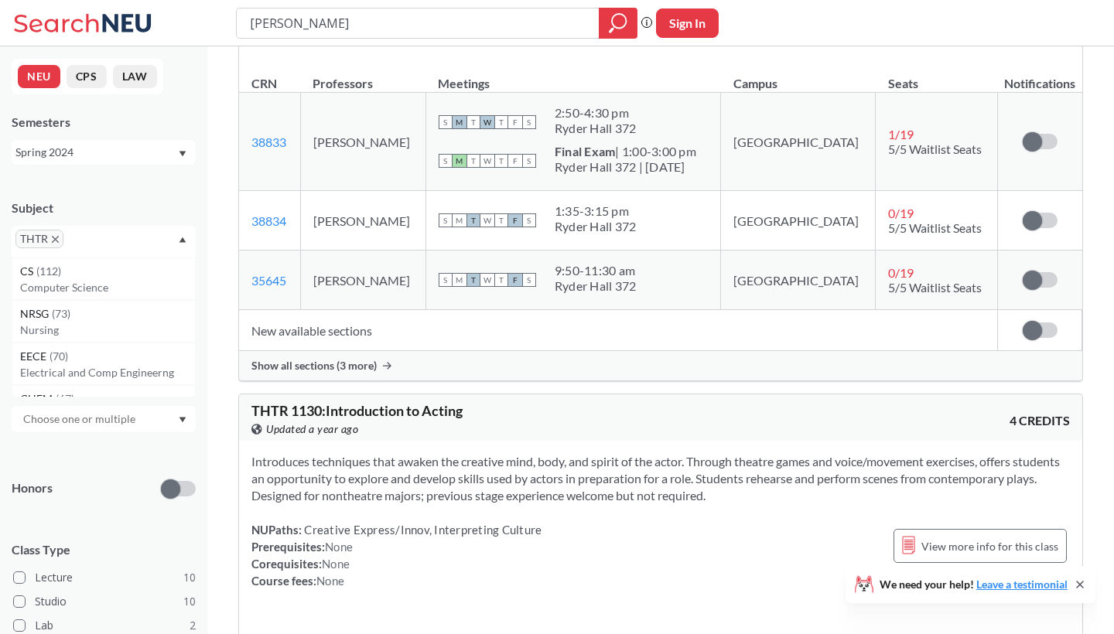
scroll to position [1312, 0]
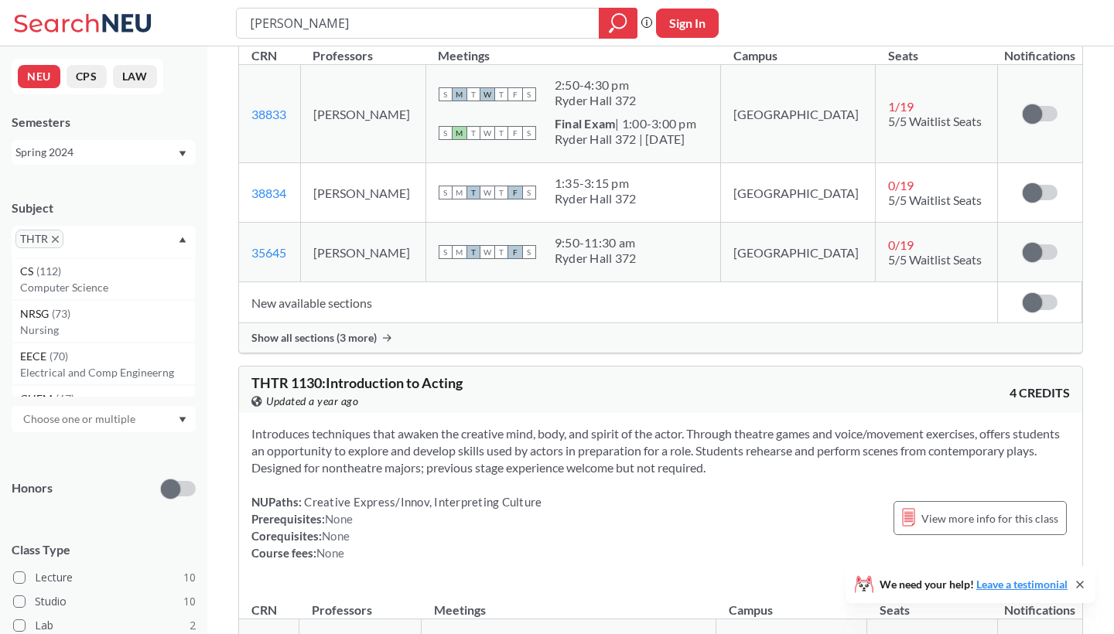
click at [318, 347] on div "Show all sections (3 more)" at bounding box center [660, 337] width 843 height 29
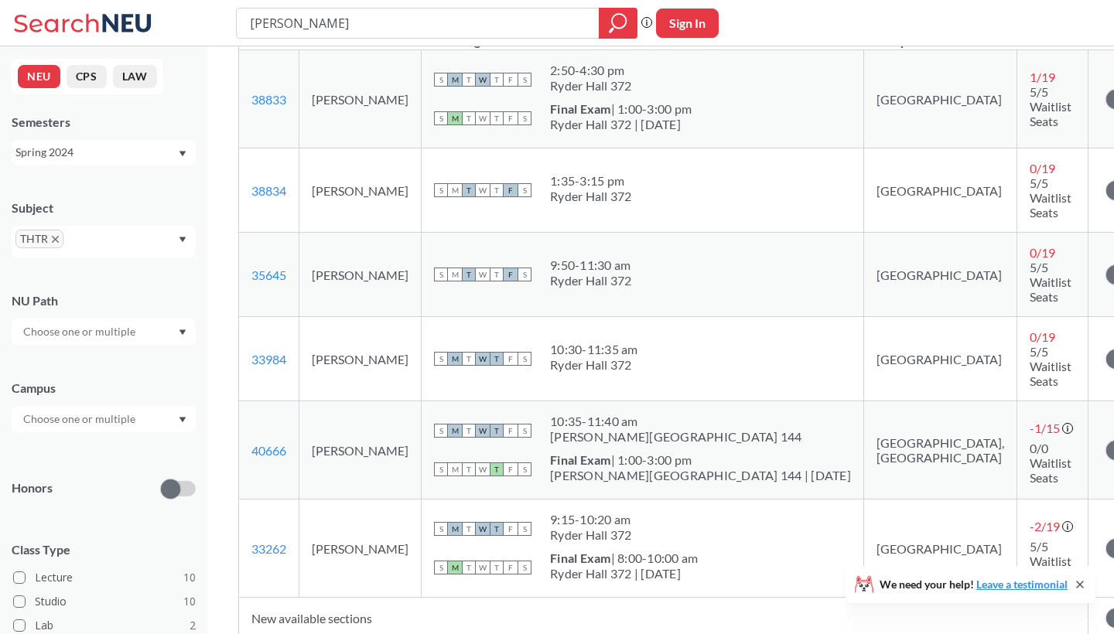
scroll to position [1310, 0]
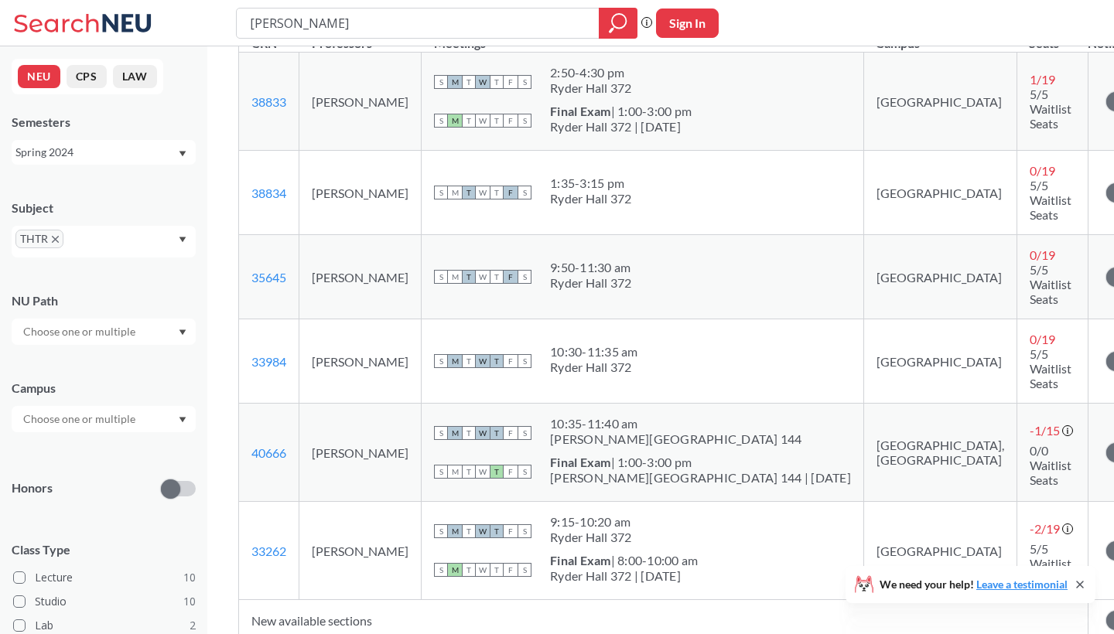
click at [178, 241] on div "THTR" at bounding box center [104, 242] width 184 height 32
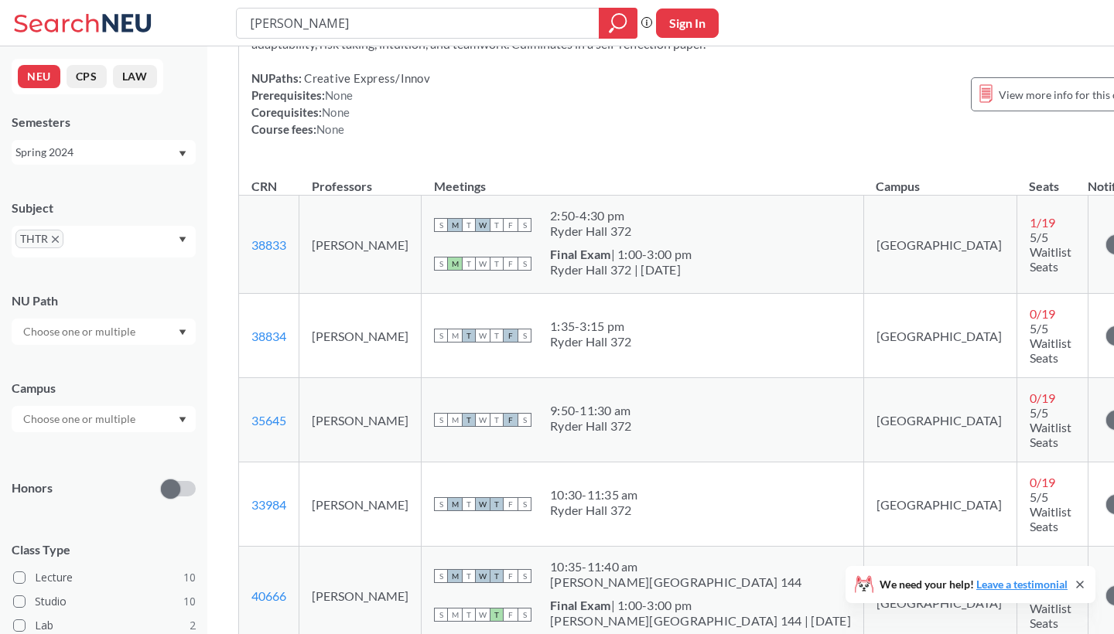
scroll to position [1088, 0]
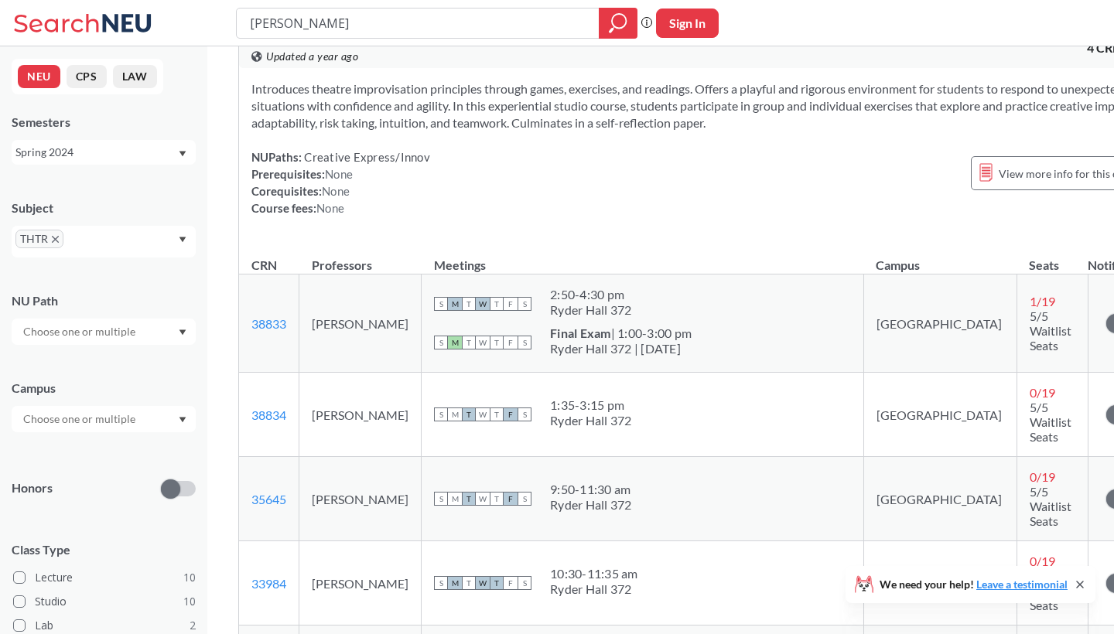
click at [151, 243] on div "THTR" at bounding box center [104, 242] width 184 height 32
click at [55, 241] on icon "X to remove pill" at bounding box center [55, 239] width 7 height 7
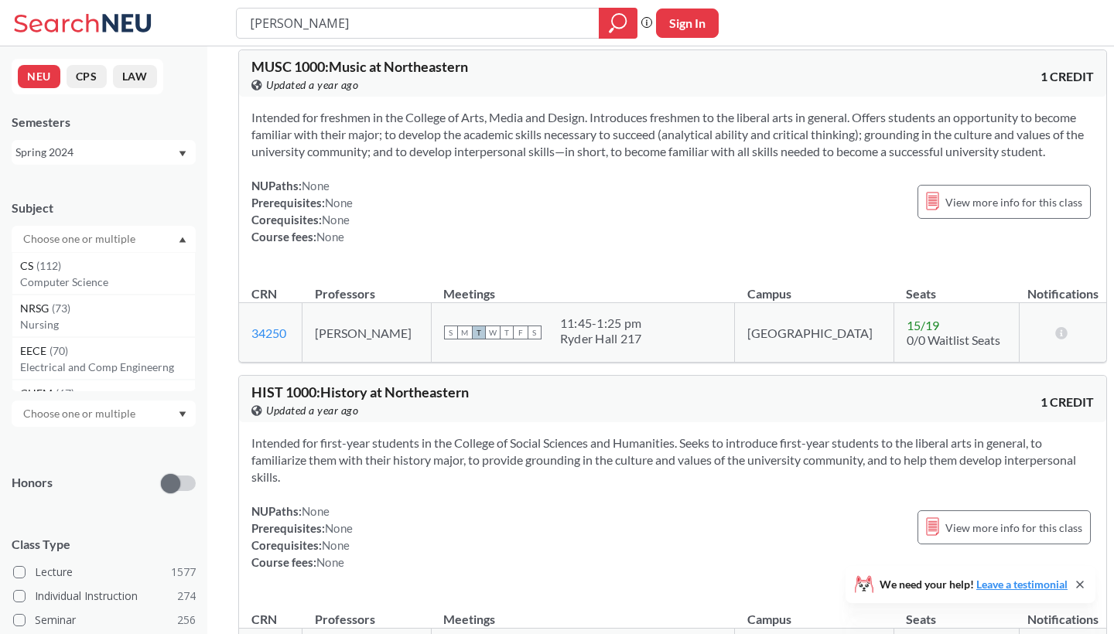
click at [56, 241] on input "text" at bounding box center [80, 239] width 130 height 19
type input "comm"
click at [57, 278] on p "Communication Studies" at bounding box center [107, 282] width 175 height 15
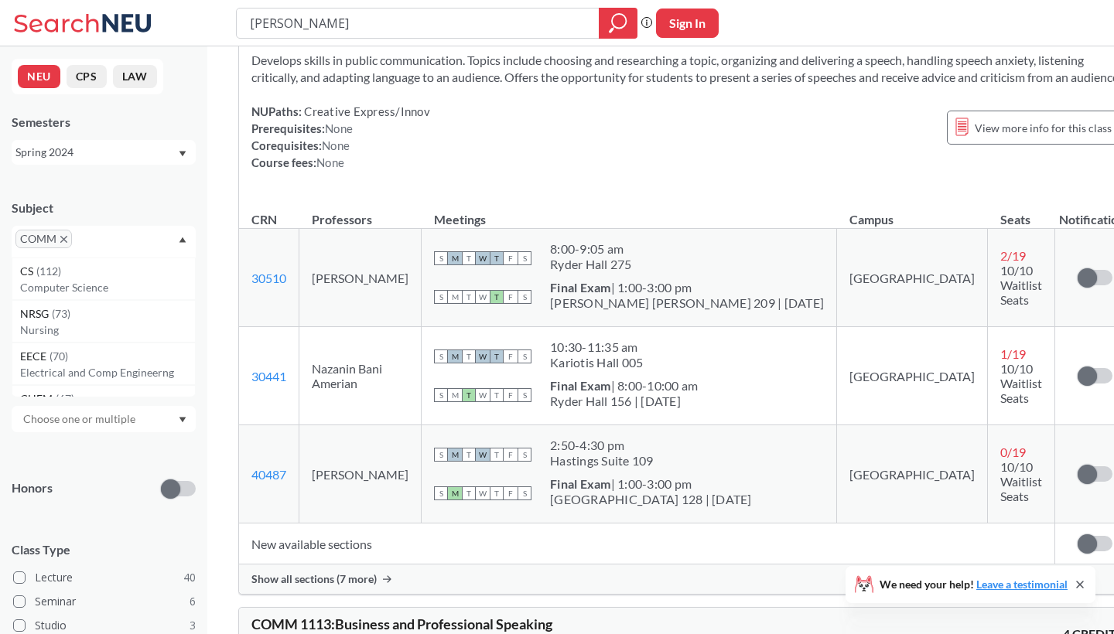
scroll to position [1107, 0]
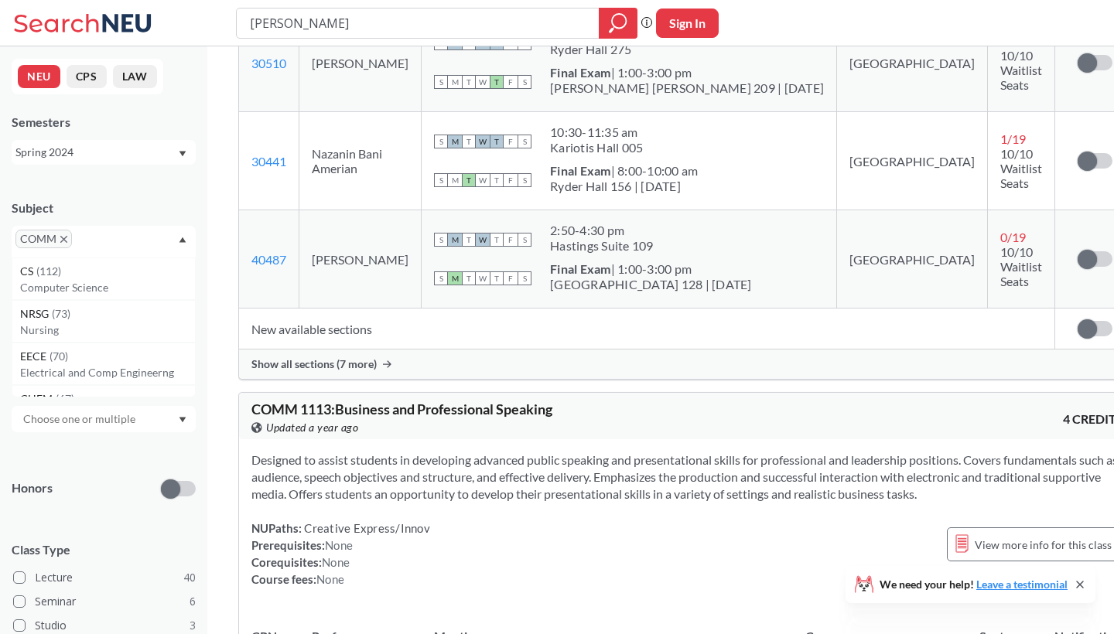
click at [325, 371] on span "Show all sections (7 more)" at bounding box center [313, 364] width 125 height 14
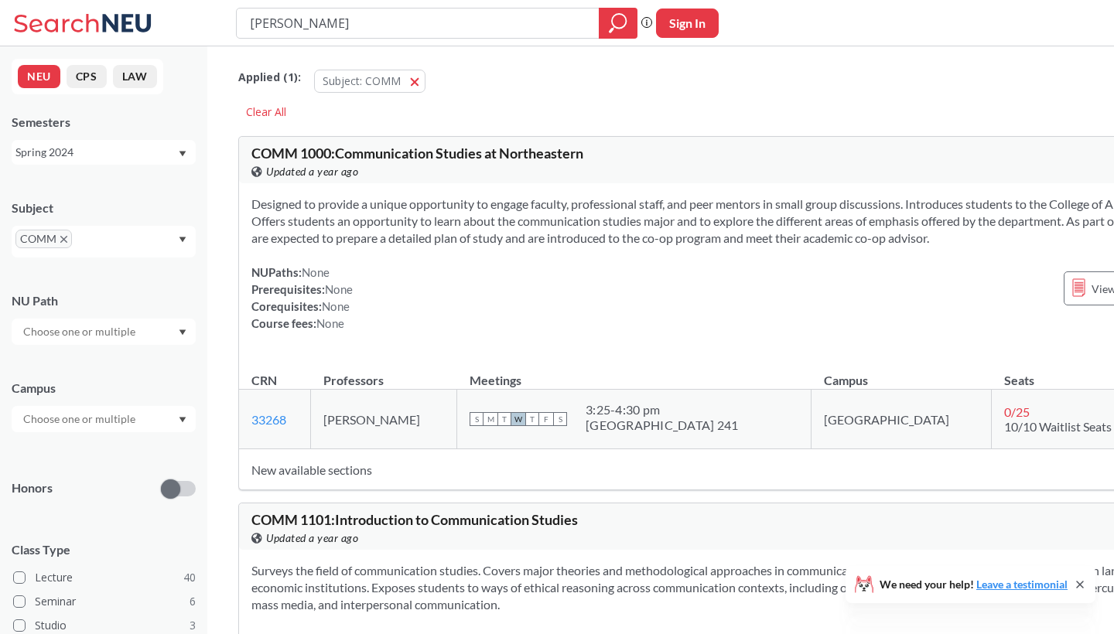
scroll to position [0, 0]
drag, startPoint x: 351, startPoint y: 17, endPoint x: 263, endPoint y: 4, distance: 89.2
click at [263, 6] on div "[PERSON_NAME] Phrase search guarantees the exact search appears in the results.…" at bounding box center [557, 23] width 1114 height 46
type input "[PERSON_NAME]"
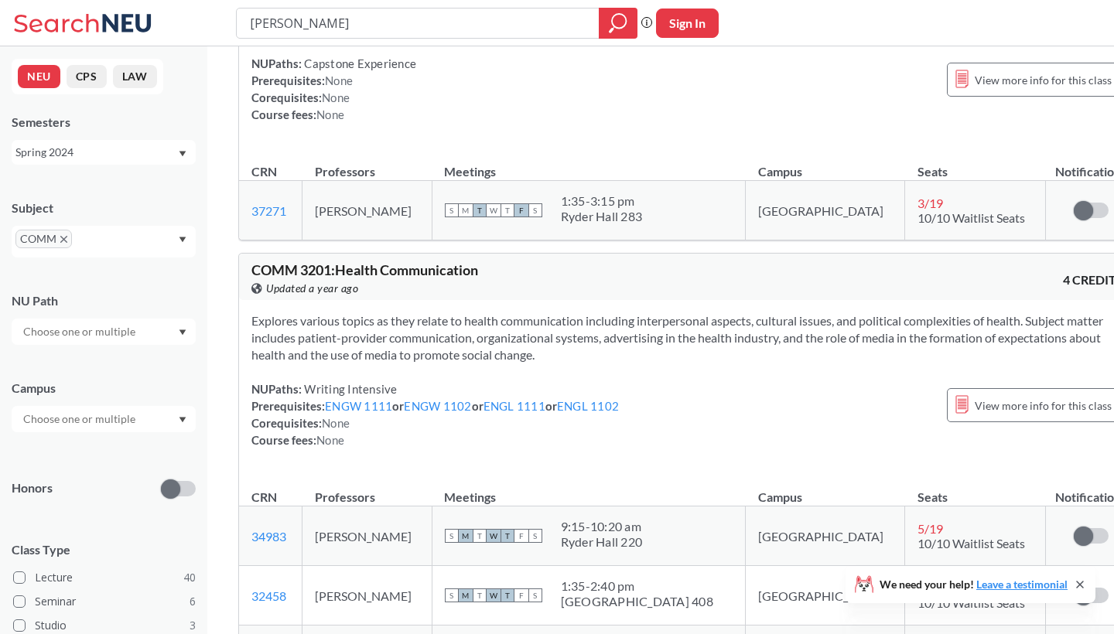
scroll to position [845, 0]
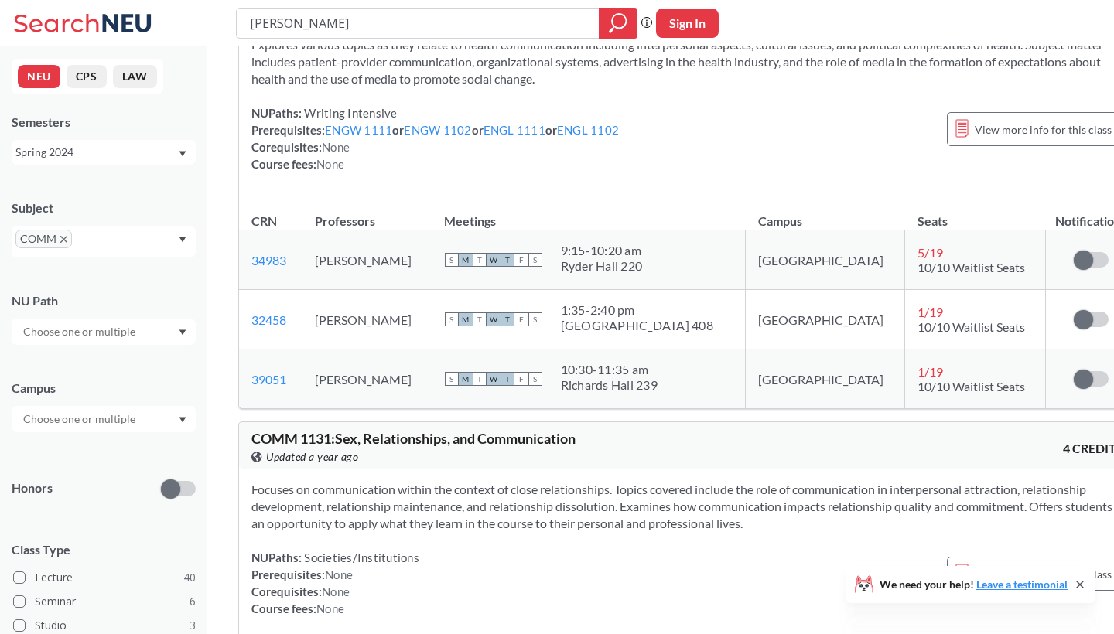
click at [135, 344] on div at bounding box center [104, 332] width 184 height 26
click at [128, 371] on span "Creative Express/Innov" at bounding box center [77, 366] width 114 height 17
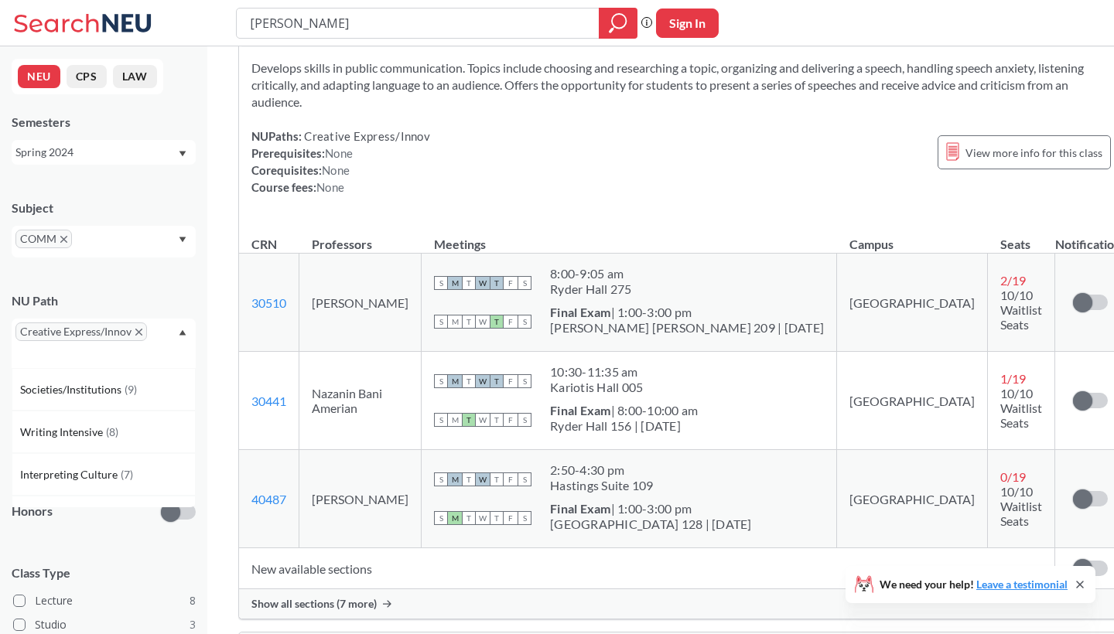
scroll to position [224, 0]
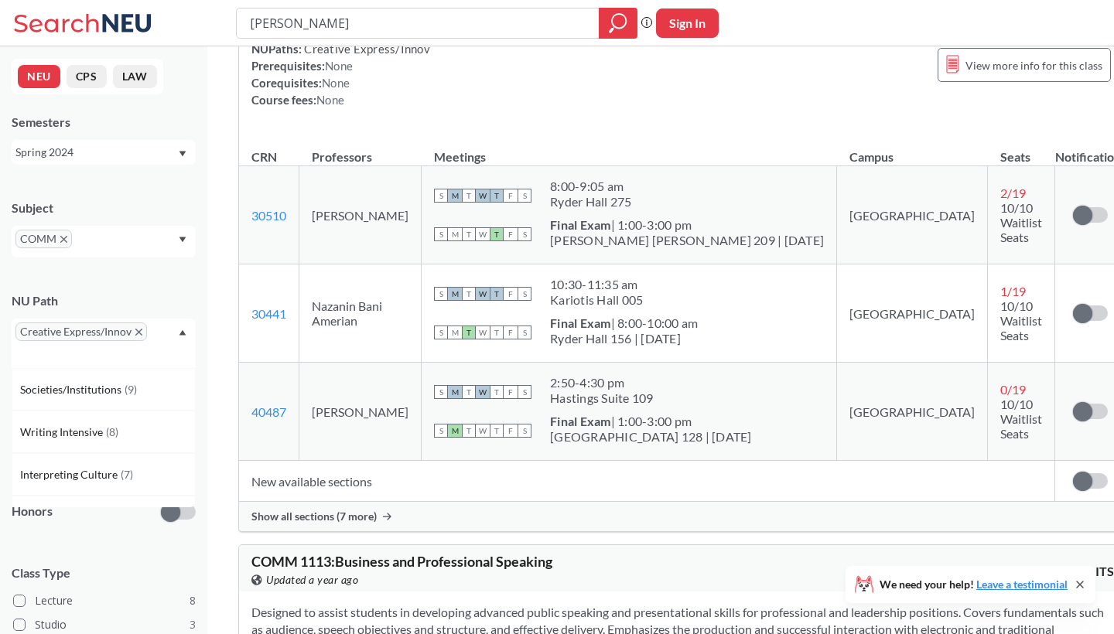
click at [356, 513] on span "Show all sections (7 more)" at bounding box center [313, 517] width 125 height 14
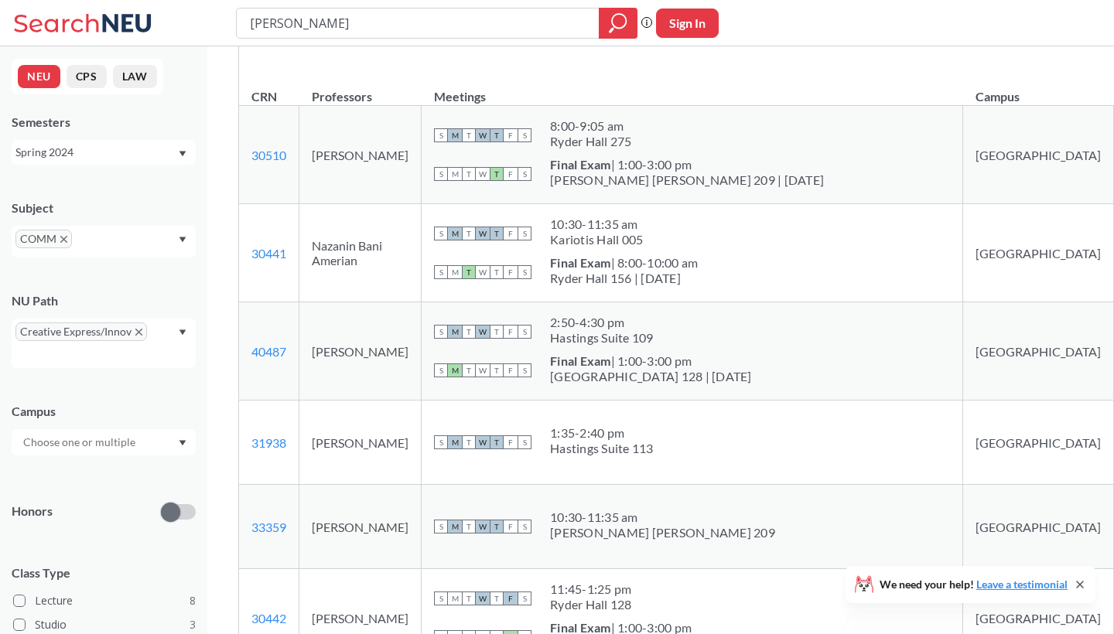
scroll to position [269, 0]
click at [630, 22] on div at bounding box center [618, 23] width 39 height 31
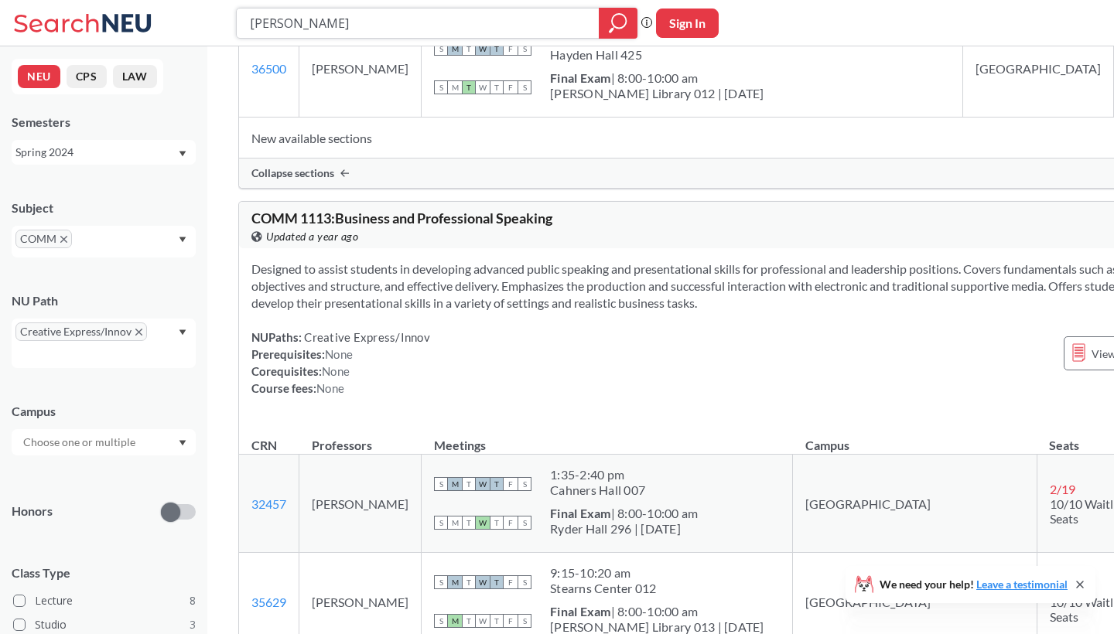
scroll to position [1539, 0]
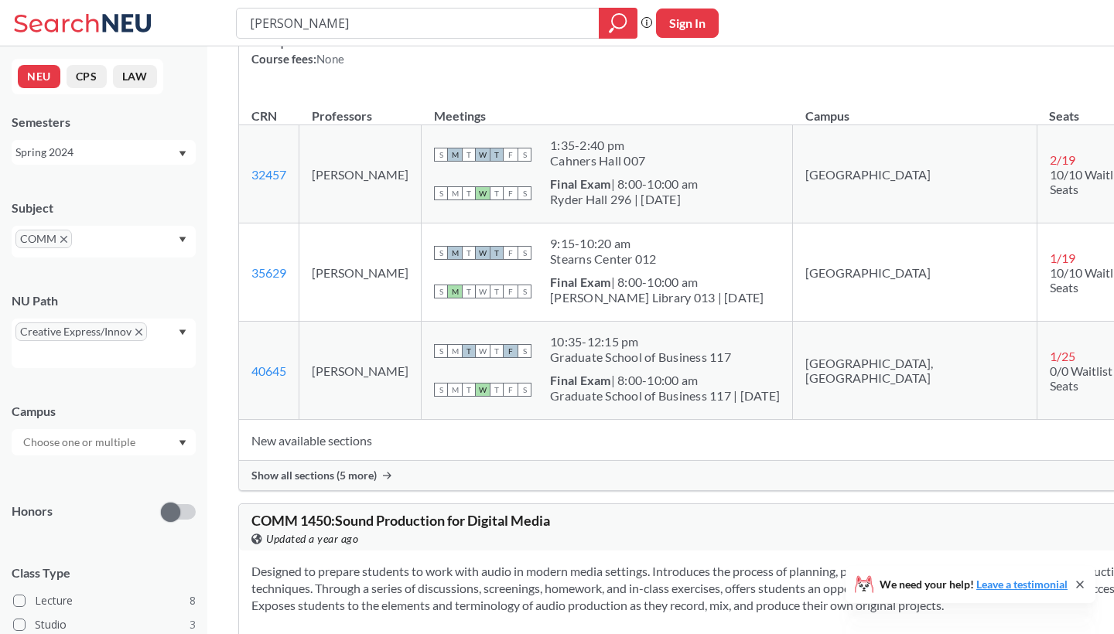
click at [319, 469] on span "Show all sections (5 more)" at bounding box center [313, 476] width 125 height 14
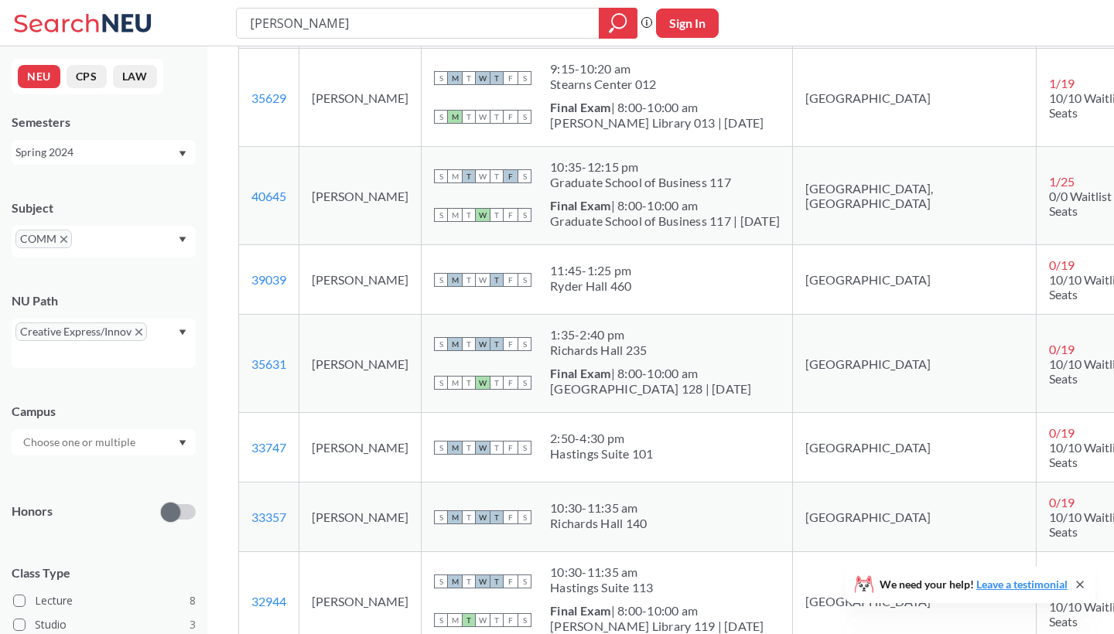
scroll to position [1858, 0]
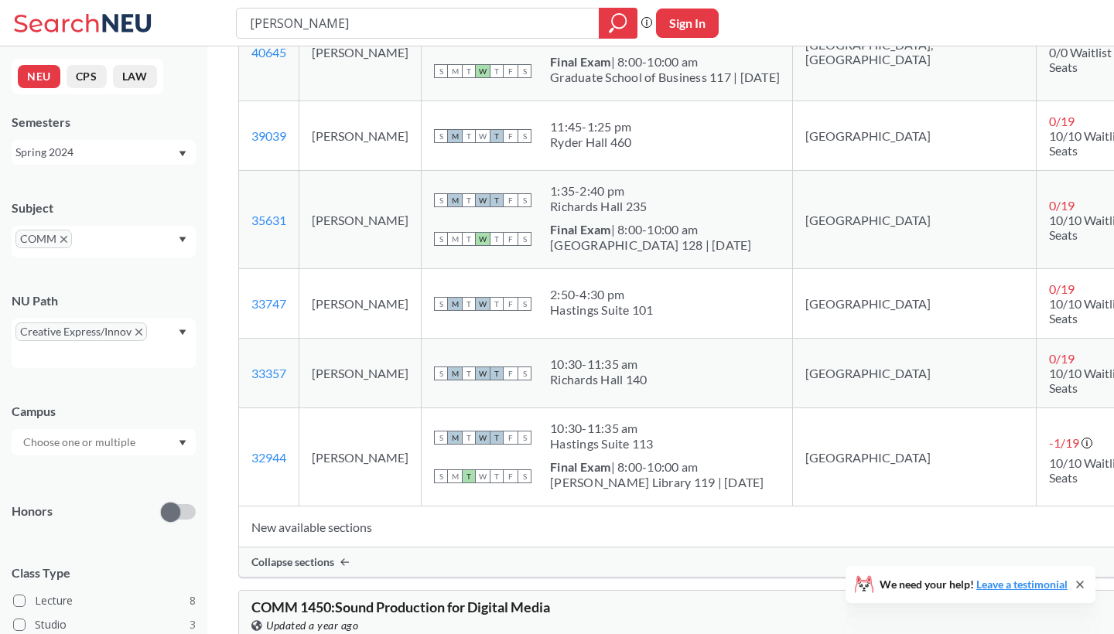
click at [143, 142] on div "Spring 2024" at bounding box center [104, 152] width 184 height 25
click at [100, 215] on div "Fall 2024" at bounding box center [107, 219] width 175 height 17
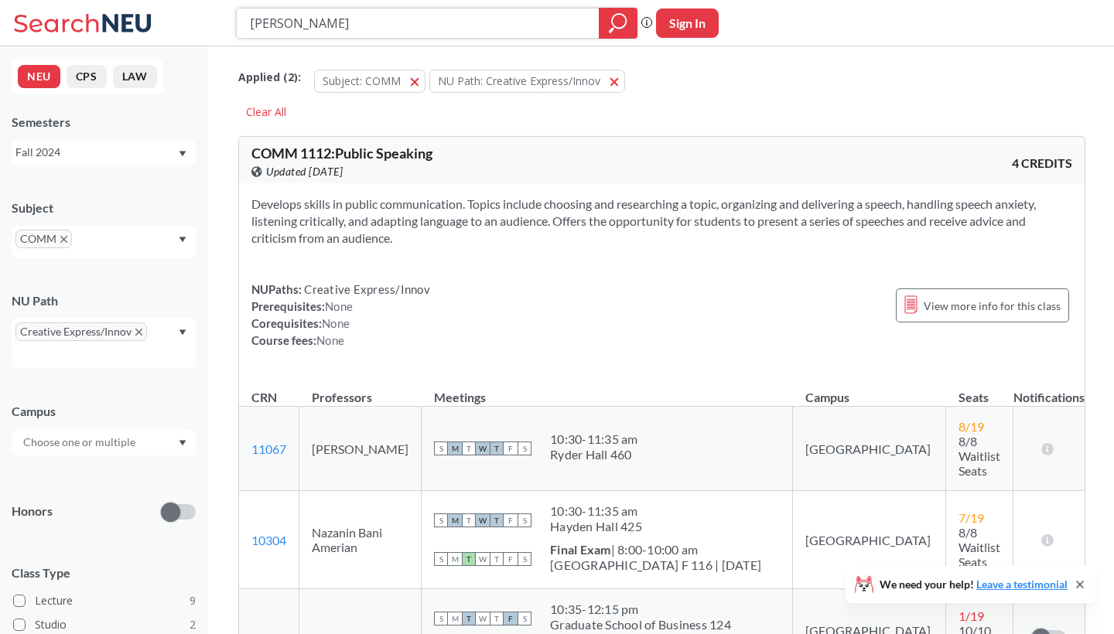
click at [623, 20] on icon "magnifying glass" at bounding box center [618, 23] width 19 height 22
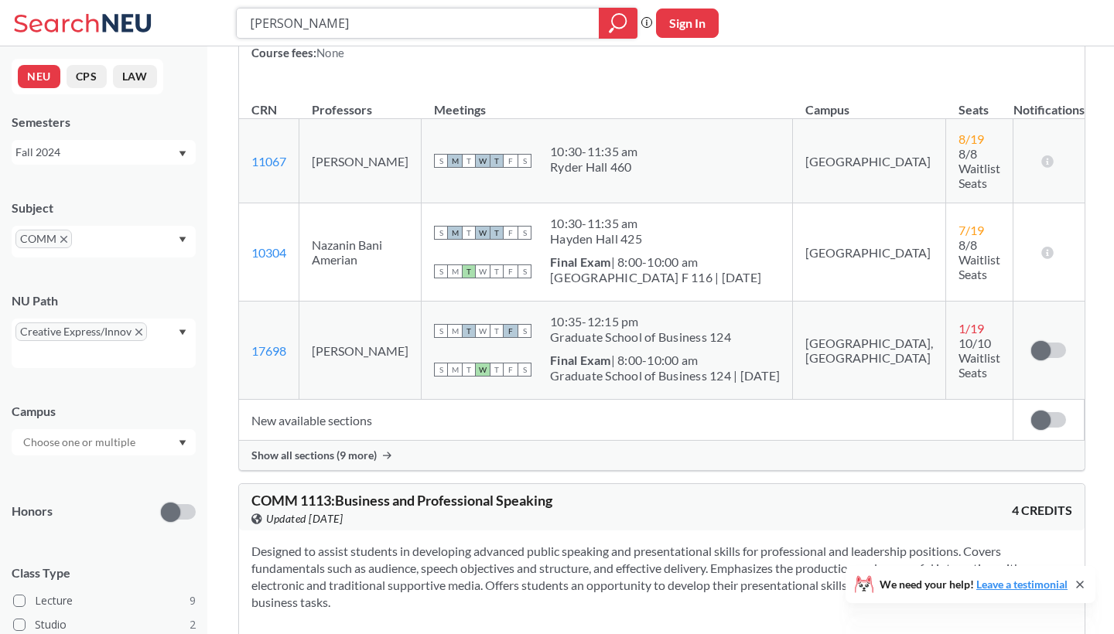
scroll to position [295, 0]
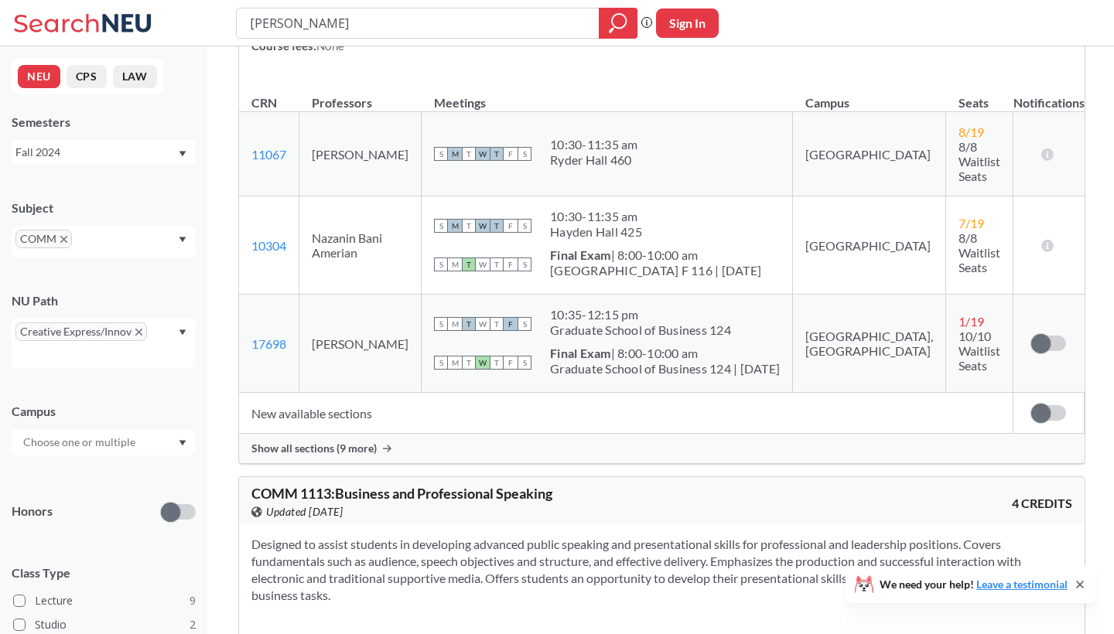
click at [404, 434] on div "Show all sections (9 more)" at bounding box center [661, 448] width 845 height 29
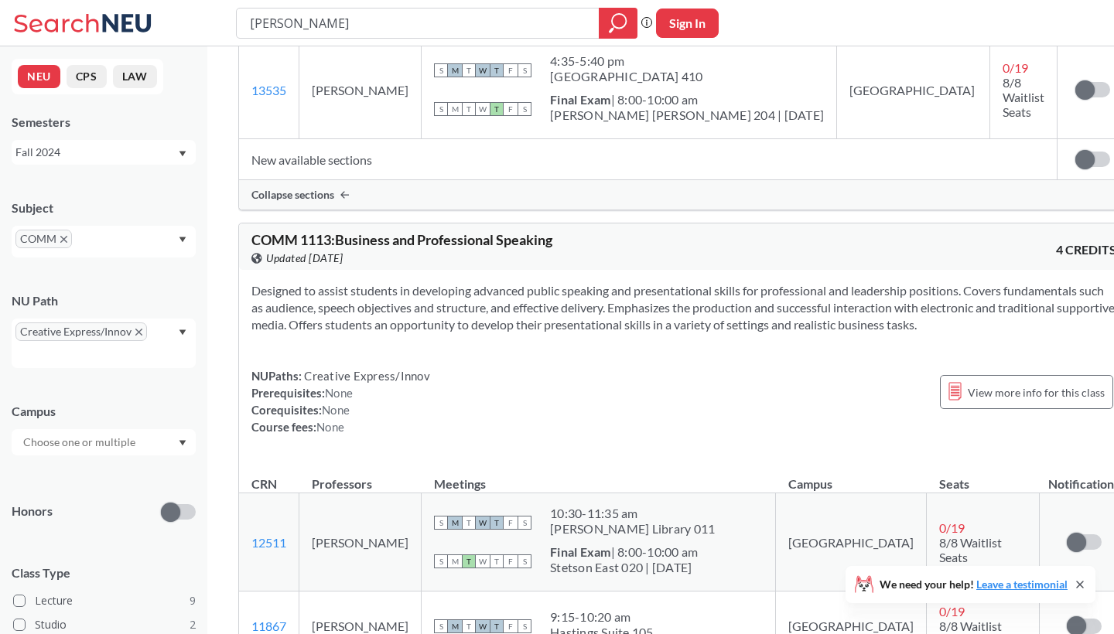
scroll to position [1582, 0]
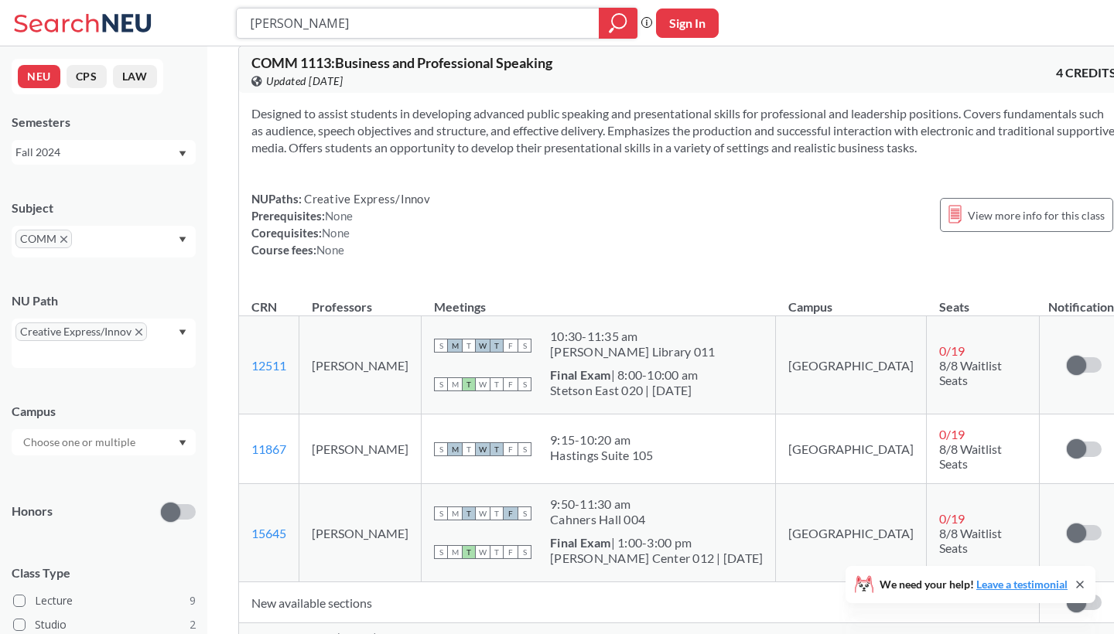
click at [458, 23] on input "[PERSON_NAME]" at bounding box center [418, 23] width 340 height 26
drag, startPoint x: 412, startPoint y: 15, endPoint x: 229, endPoint y: 9, distance: 182.7
click at [230, 12] on div "[PERSON_NAME] Phrase search guarantees the exact search appears in the results.…" at bounding box center [557, 23] width 1114 height 46
